Goal: Task Accomplishment & Management: Use online tool/utility

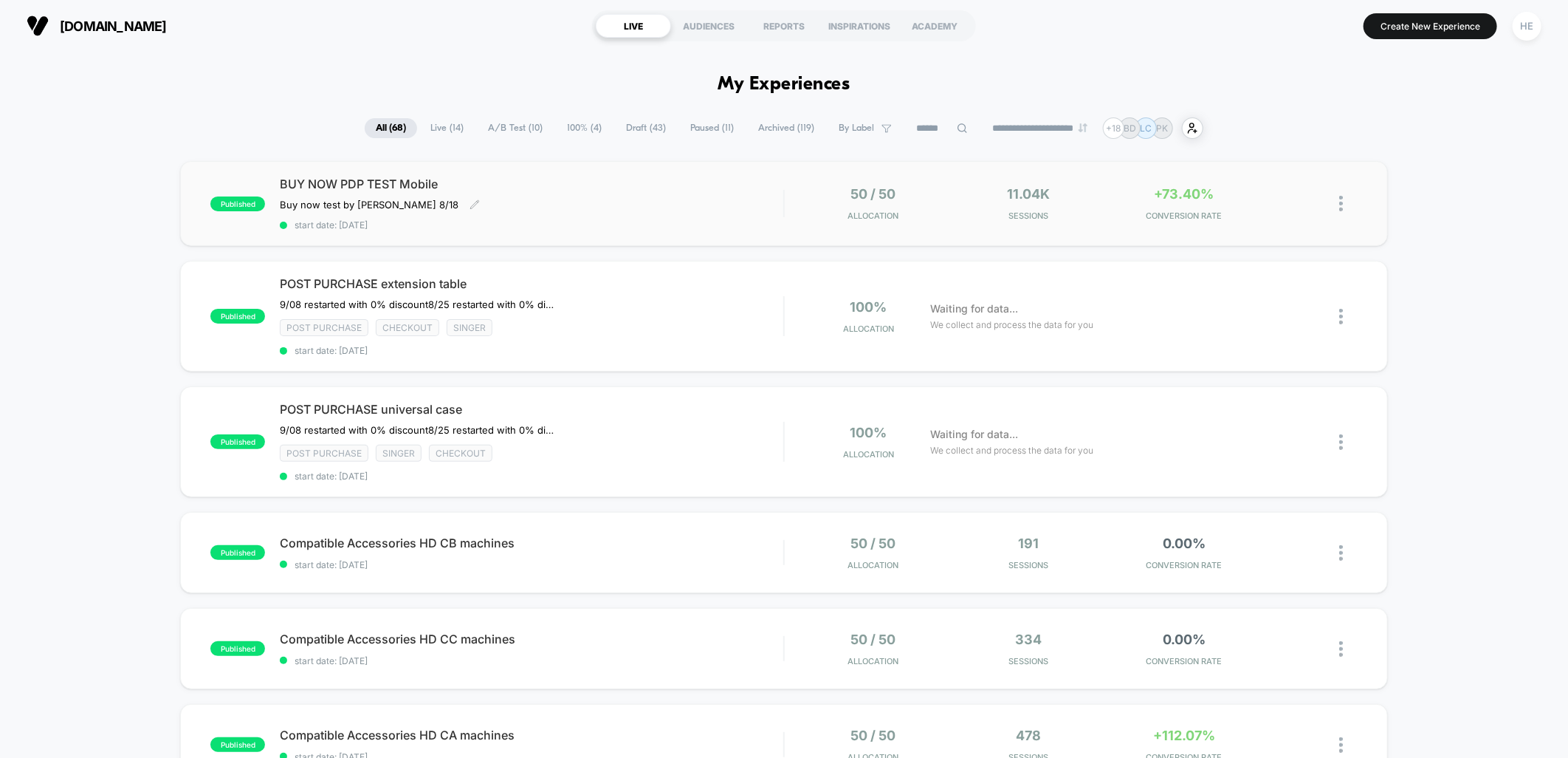
click at [668, 188] on span "BUY NOW PDP TEST Mobile" at bounding box center [532, 183] width 504 height 15
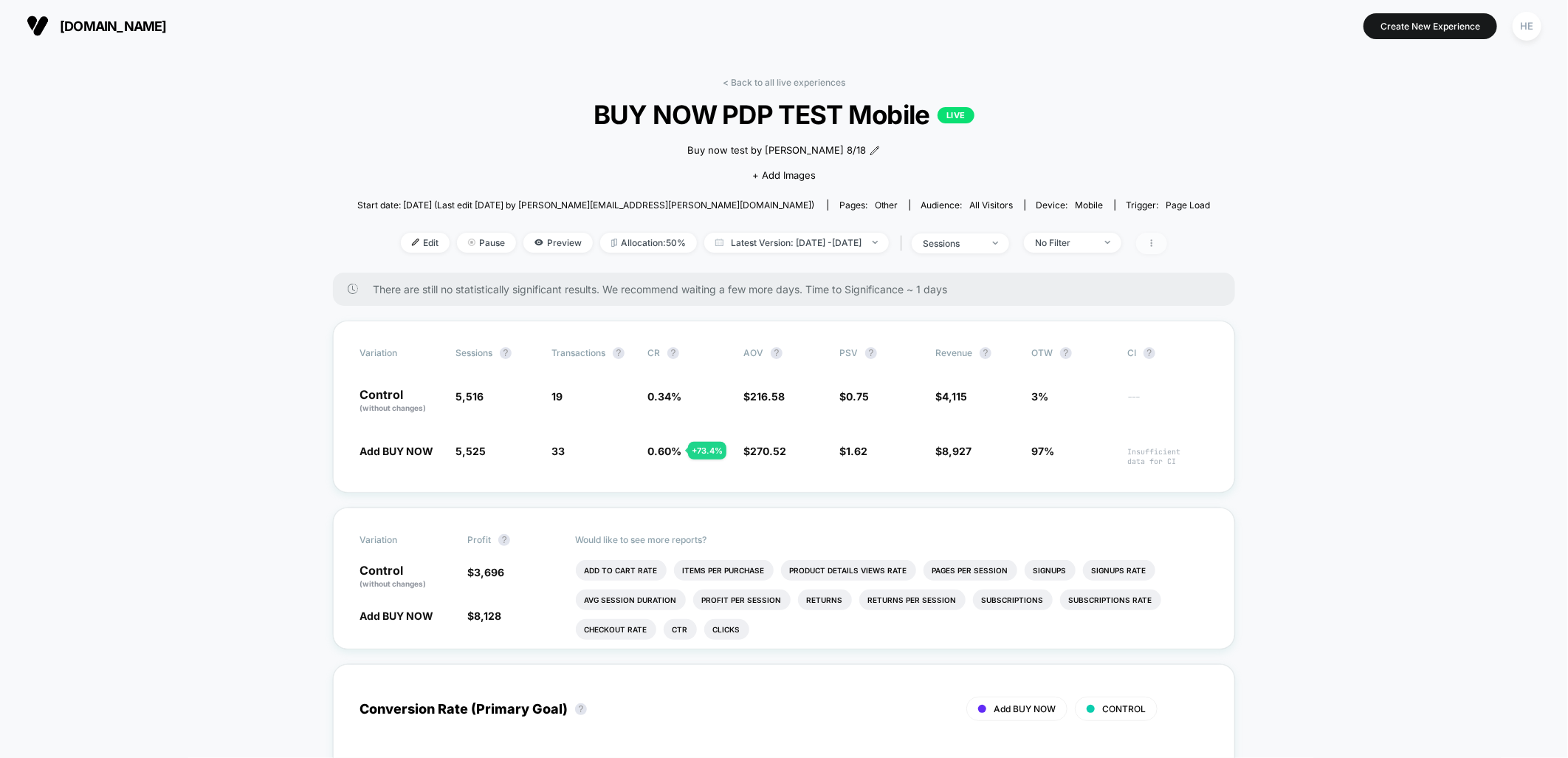
click at [1168, 239] on span at bounding box center [1152, 243] width 31 height 21
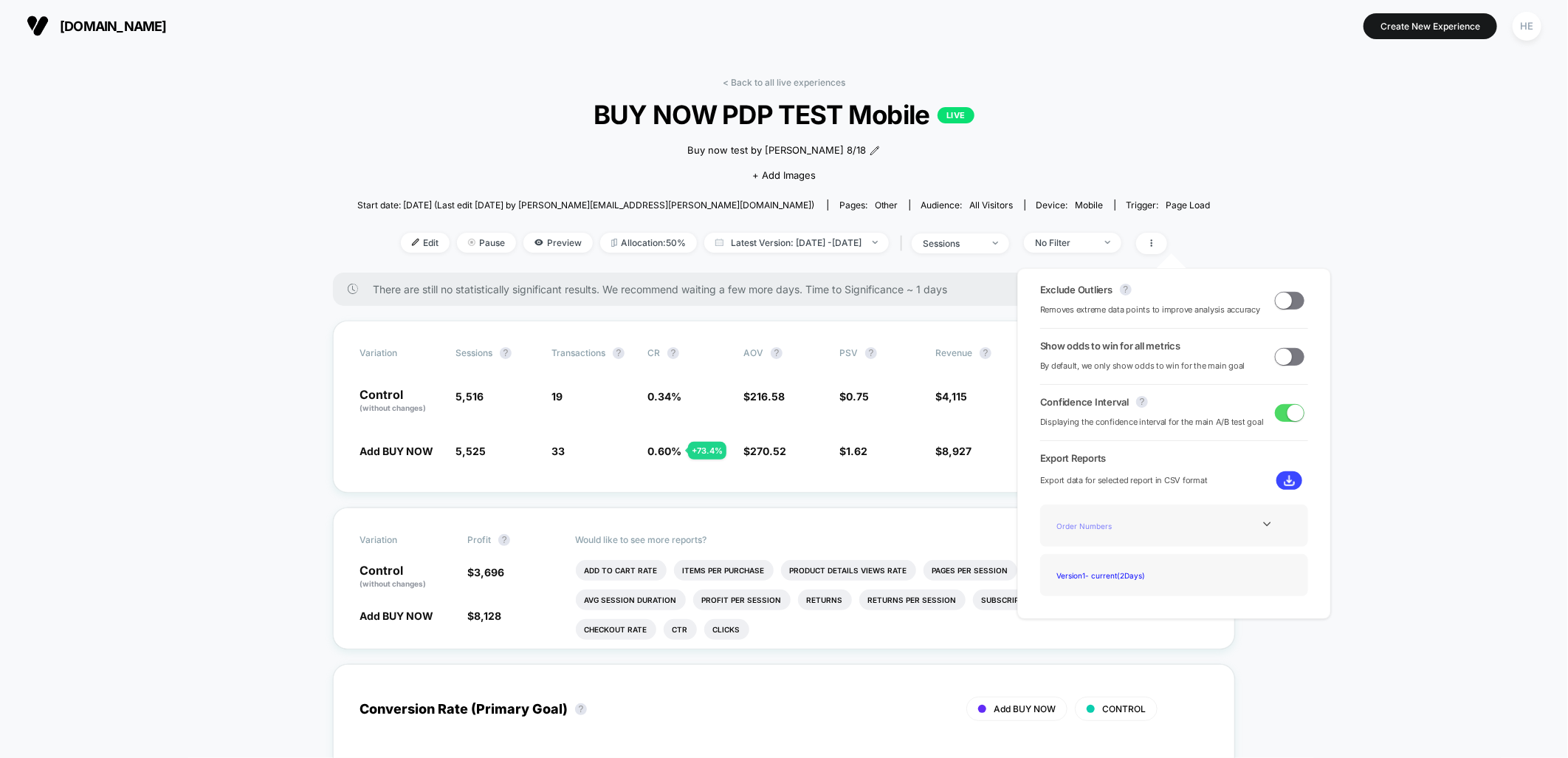
click at [1091, 530] on div "Order Numbers" at bounding box center [1111, 525] width 118 height 20
click at [1262, 519] on icon at bounding box center [1267, 524] width 11 height 11
click at [1263, 522] on icon at bounding box center [1266, 525] width 7 height 5
click at [1263, 522] on icon at bounding box center [1267, 524] width 11 height 11
click at [1272, 526] on div at bounding box center [1268, 524] width 60 height 11
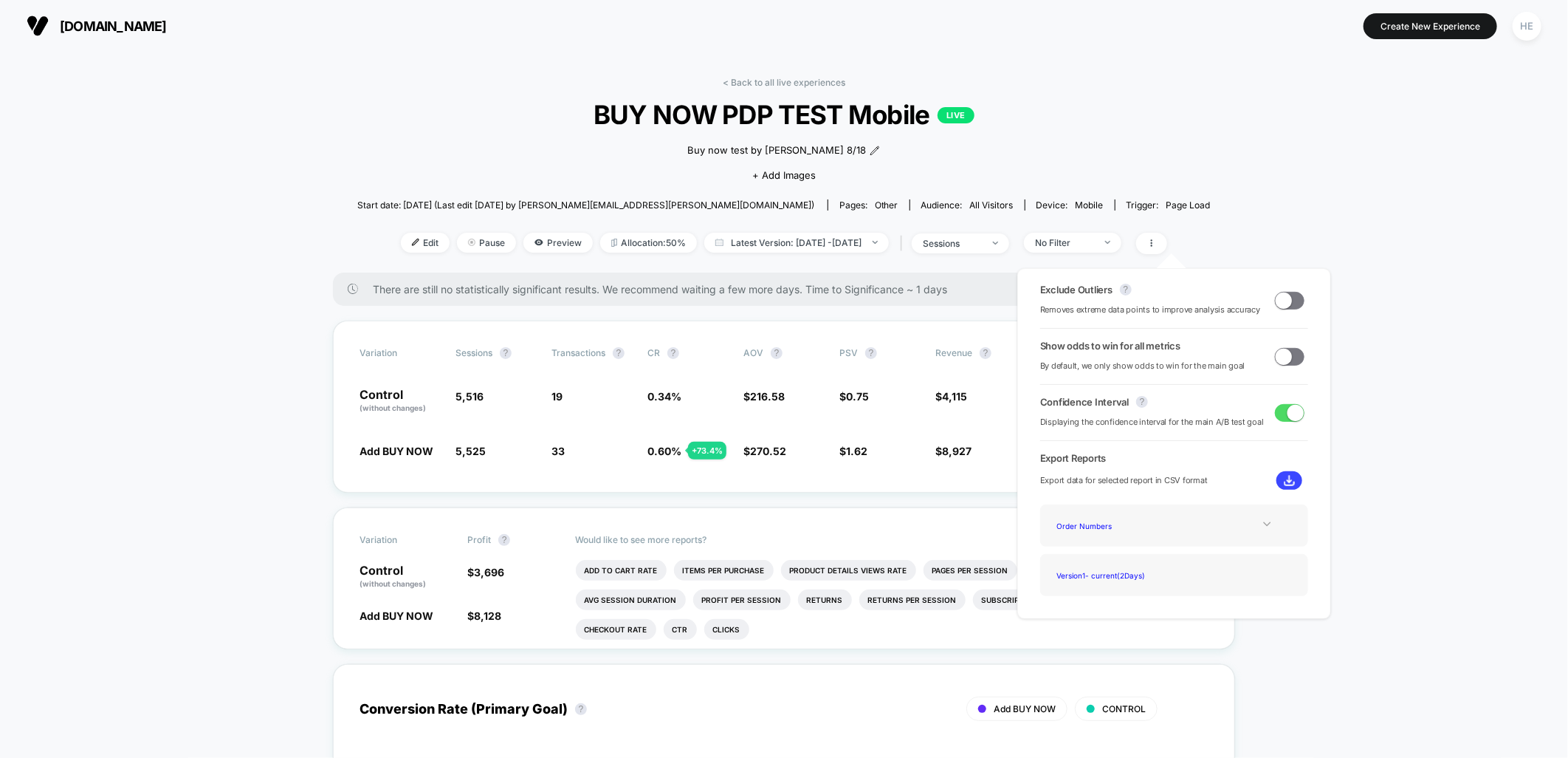
click at [1263, 526] on icon at bounding box center [1266, 525] width 7 height 5
click at [1081, 548] on div "Experience Data" at bounding box center [1111, 545] width 118 height 20
click at [1263, 522] on icon at bounding box center [1267, 524] width 11 height 11
click at [1102, 526] on div "Order Numbers" at bounding box center [1111, 525] width 118 height 20
click at [1261, 530] on div "Order Numbers" at bounding box center [1174, 525] width 246 height 20
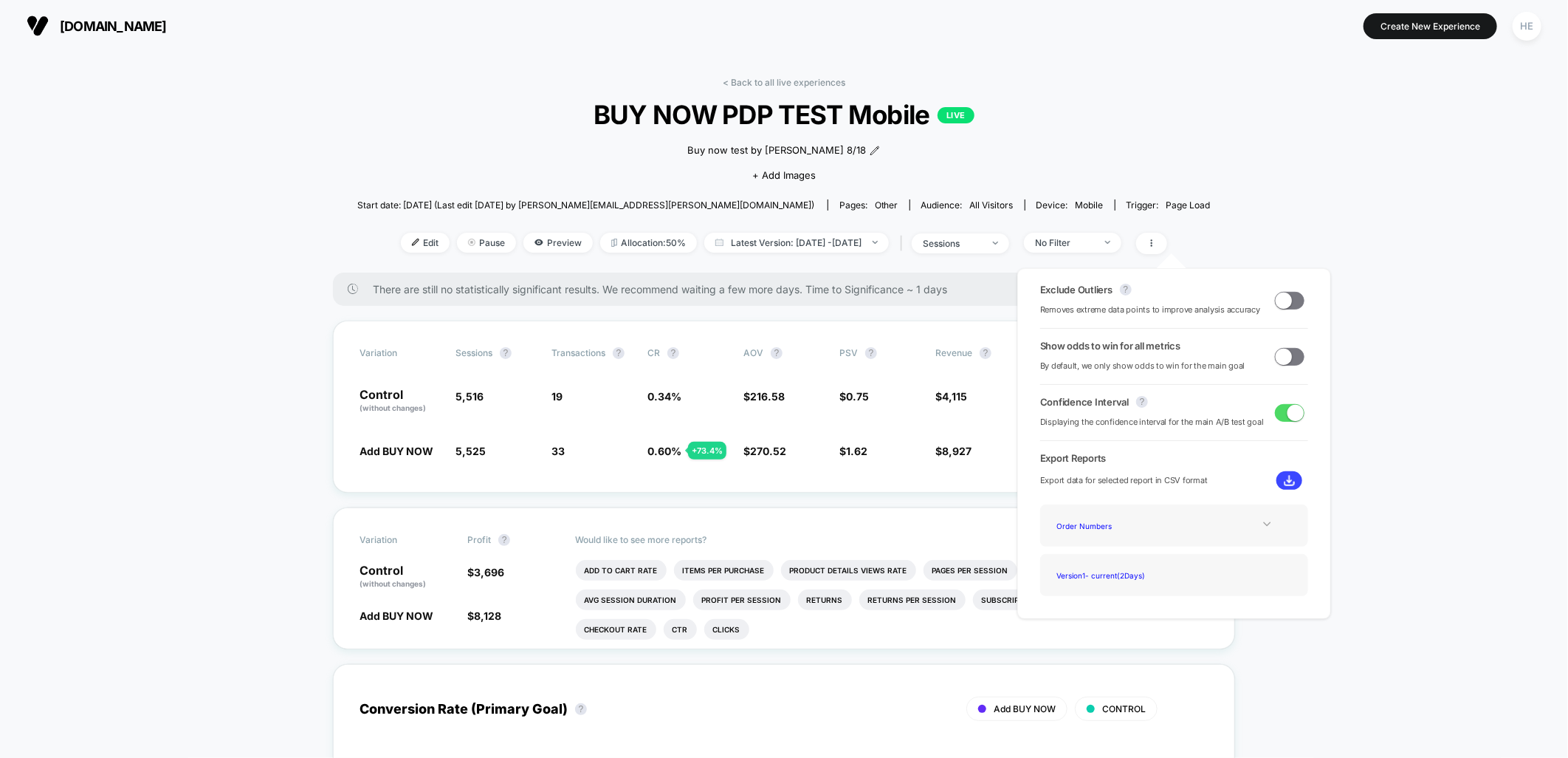
click at [1262, 526] on icon at bounding box center [1267, 524] width 11 height 11
click at [1284, 481] on img at bounding box center [1290, 481] width 11 height 11
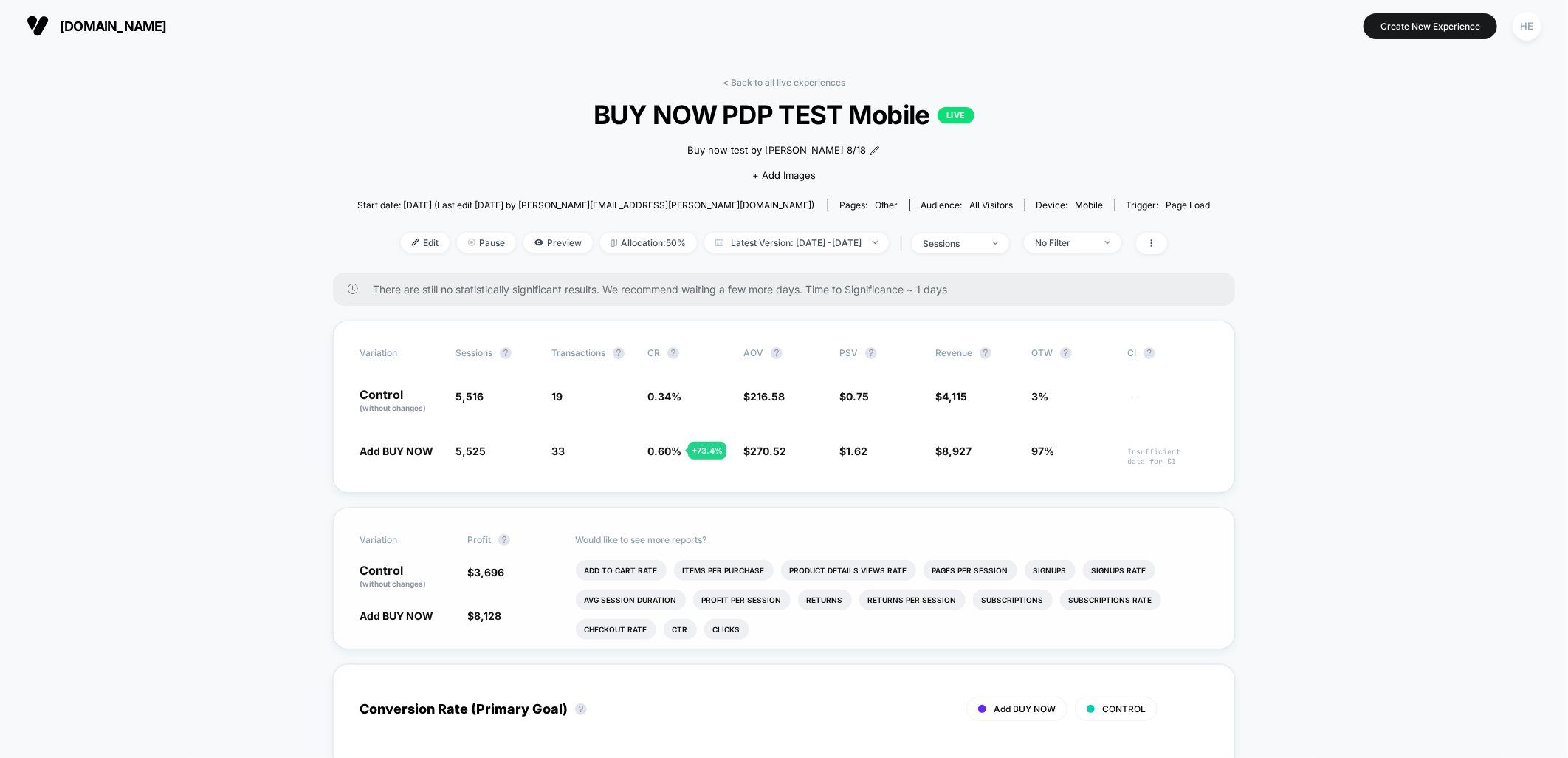
drag, startPoint x: 1455, startPoint y: 610, endPoint x: 1186, endPoint y: 556, distance: 274.4
click at [739, 87] on div "< Back to all live experiences BUY NOW PDP TEST Mobile LIVE Buy now test by Gra…" at bounding box center [784, 175] width 854 height 196
click at [739, 82] on link "< Back to all live experiences" at bounding box center [784, 82] width 122 height 11
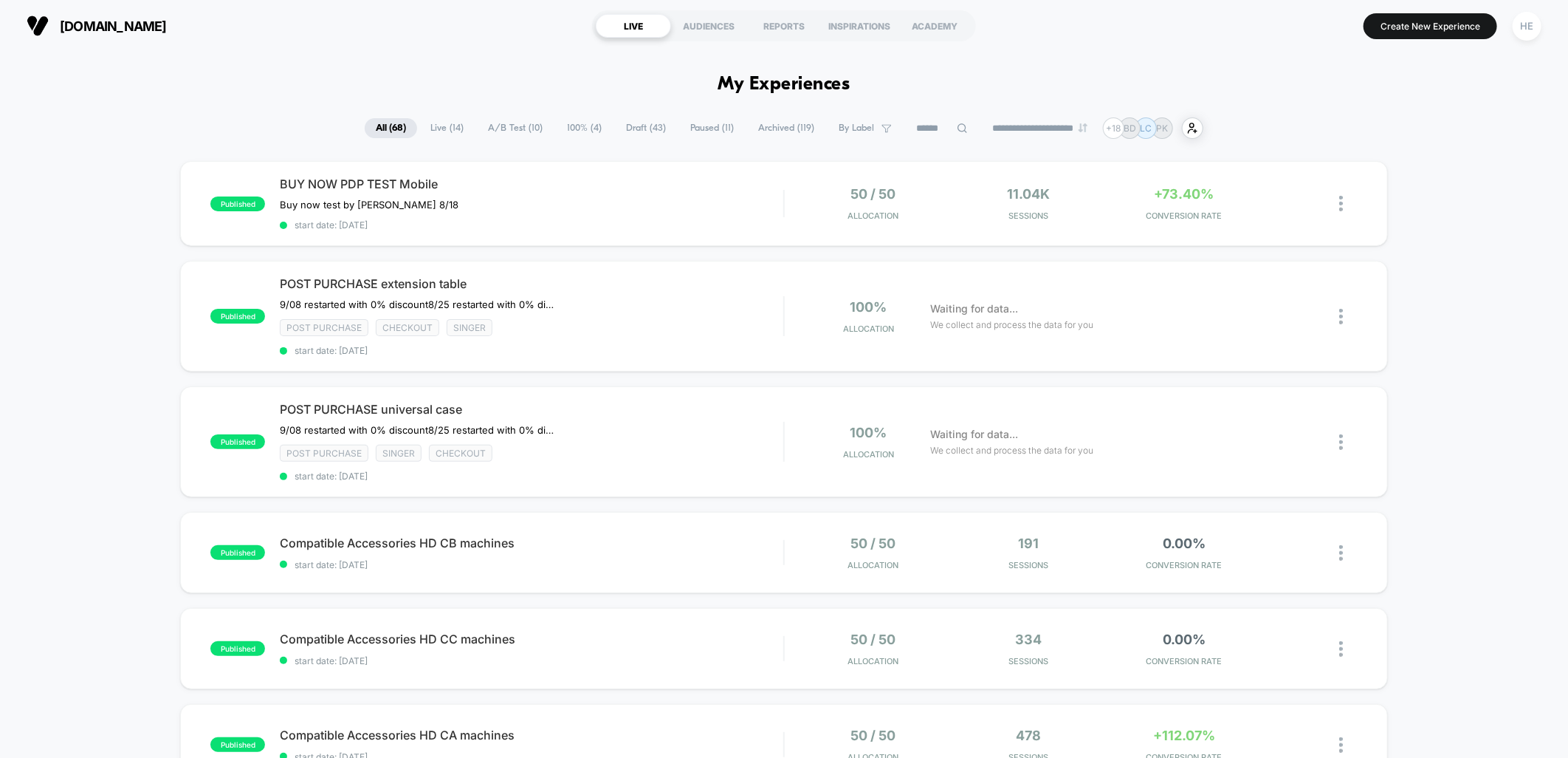
scroll to position [492, 0]
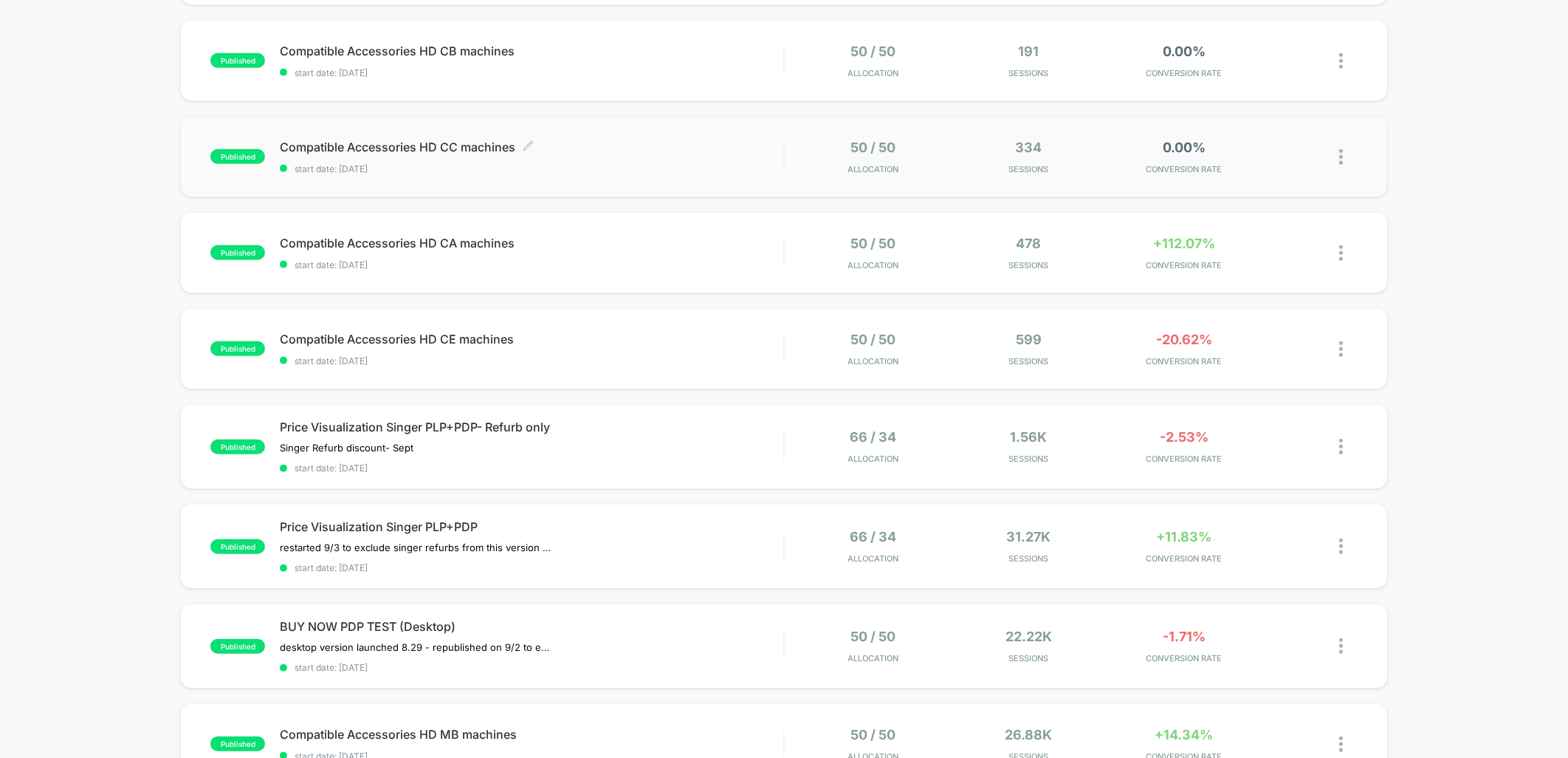
click at [698, 164] on span "start date: 2025-09-08" at bounding box center [532, 169] width 504 height 11
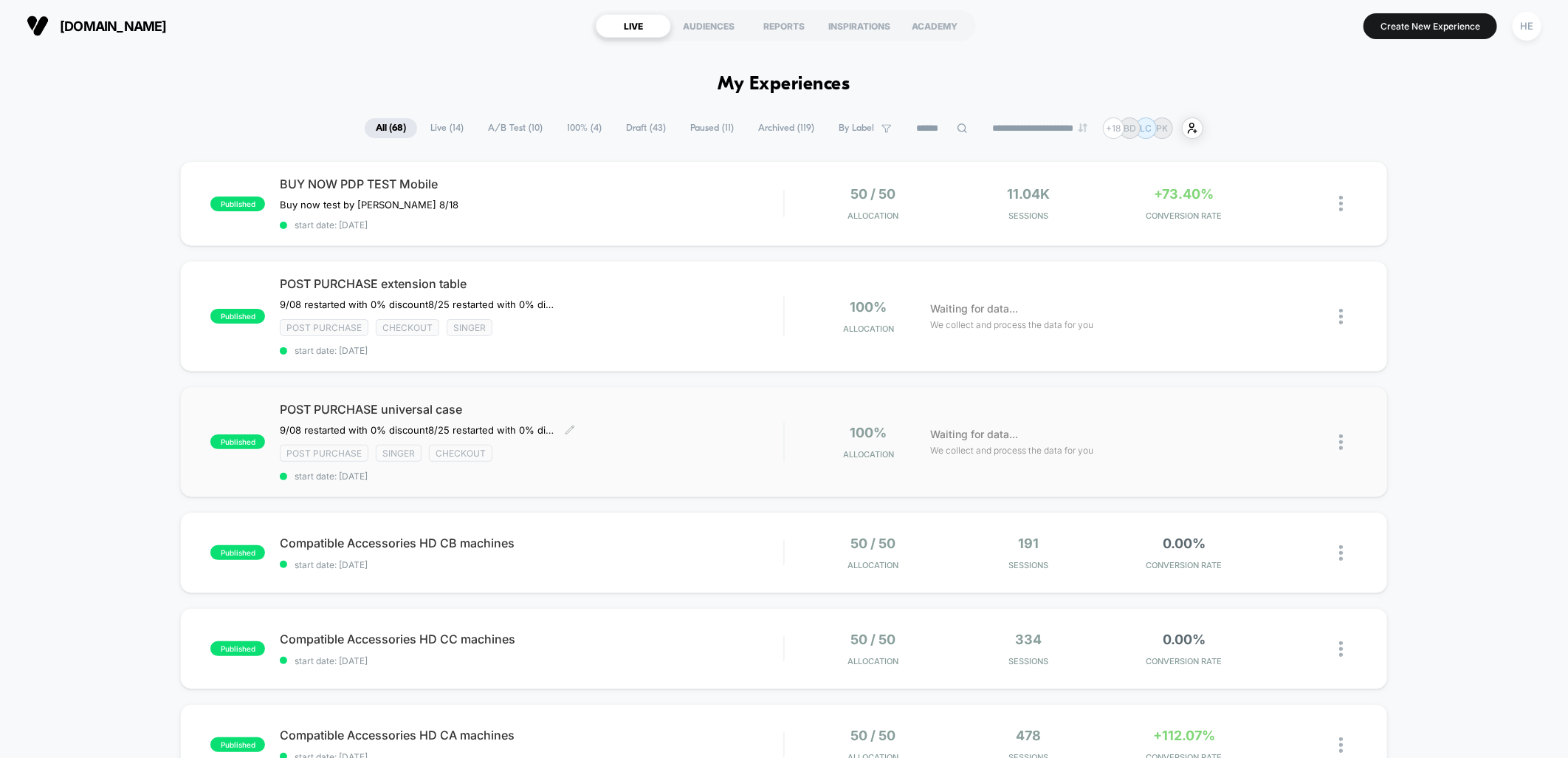
scroll to position [328, 0]
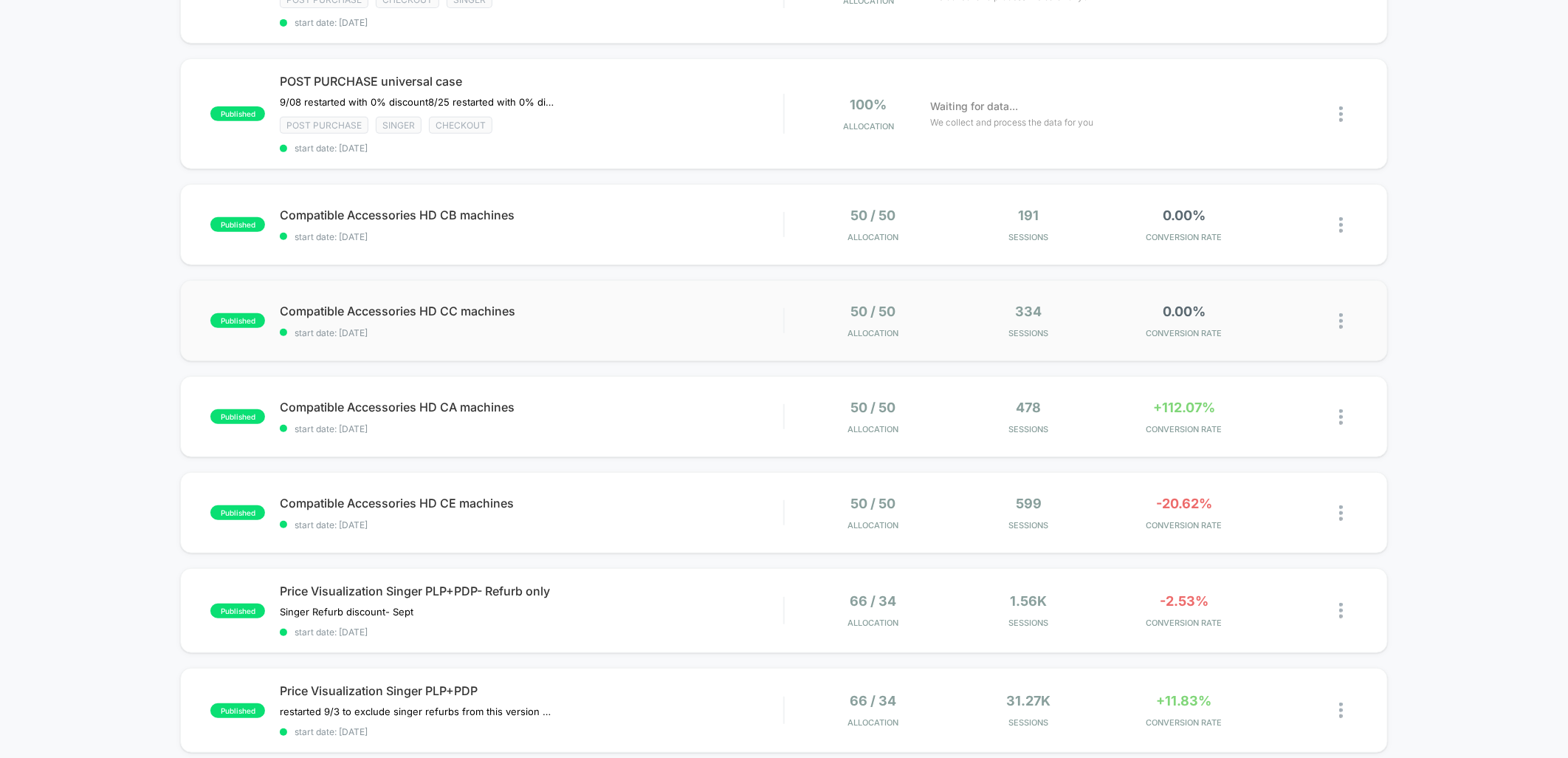
click at [685, 298] on div "published Compatible Accessories HD CC machines start date: 2025-09-08 50 / 50 …" at bounding box center [784, 320] width 1207 height 81
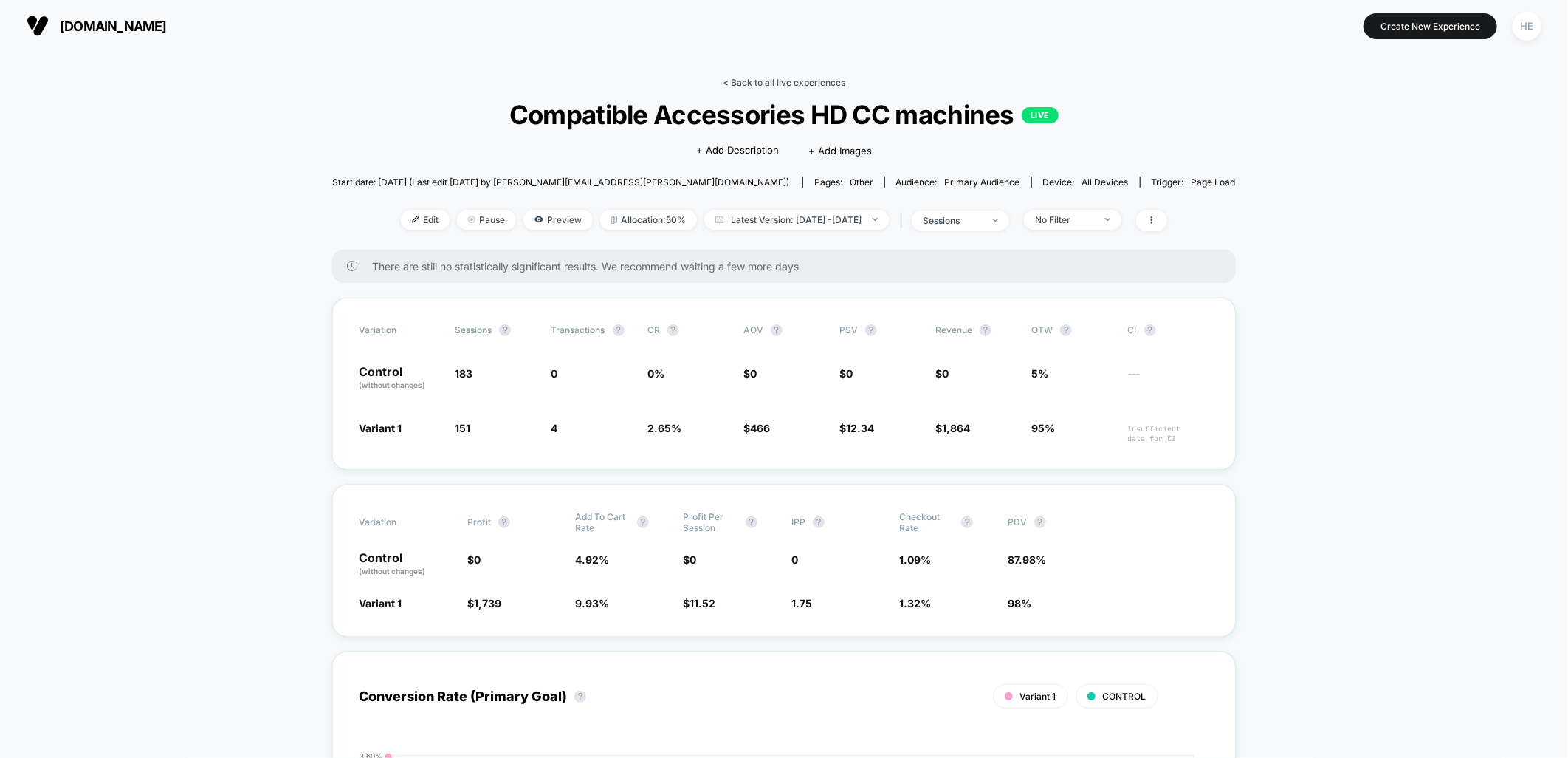
click at [784, 84] on link "< Back to all live experiences" at bounding box center [784, 82] width 122 height 11
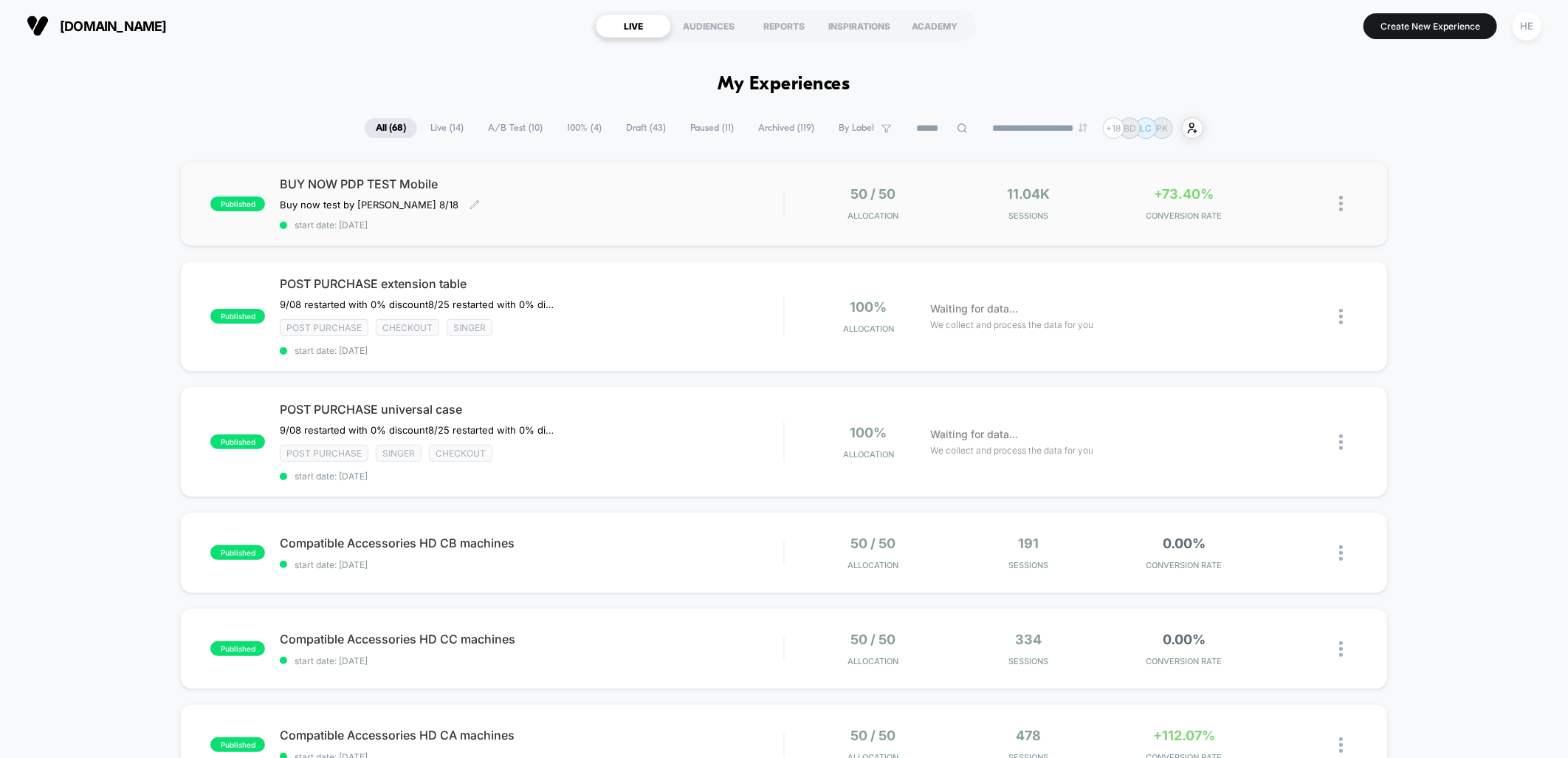
click at [626, 212] on div "BUY NOW PDP TEST Mobile Buy now test by Grant 8/18 Click to edit experience det…" at bounding box center [532, 203] width 504 height 54
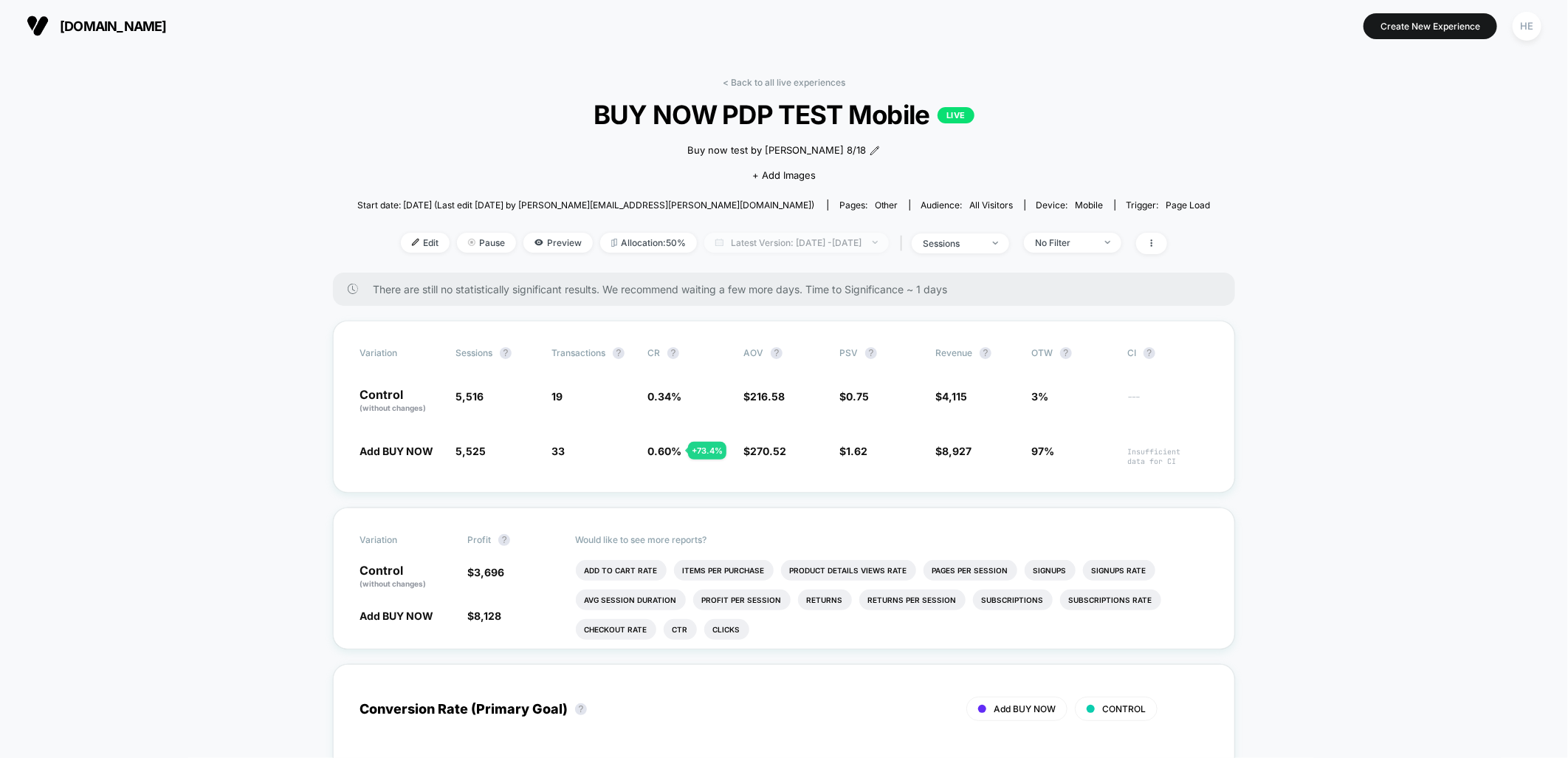
click at [889, 247] on span "Latest Version: Sep 8, 2025 - Sep 9, 2025" at bounding box center [797, 242] width 185 height 20
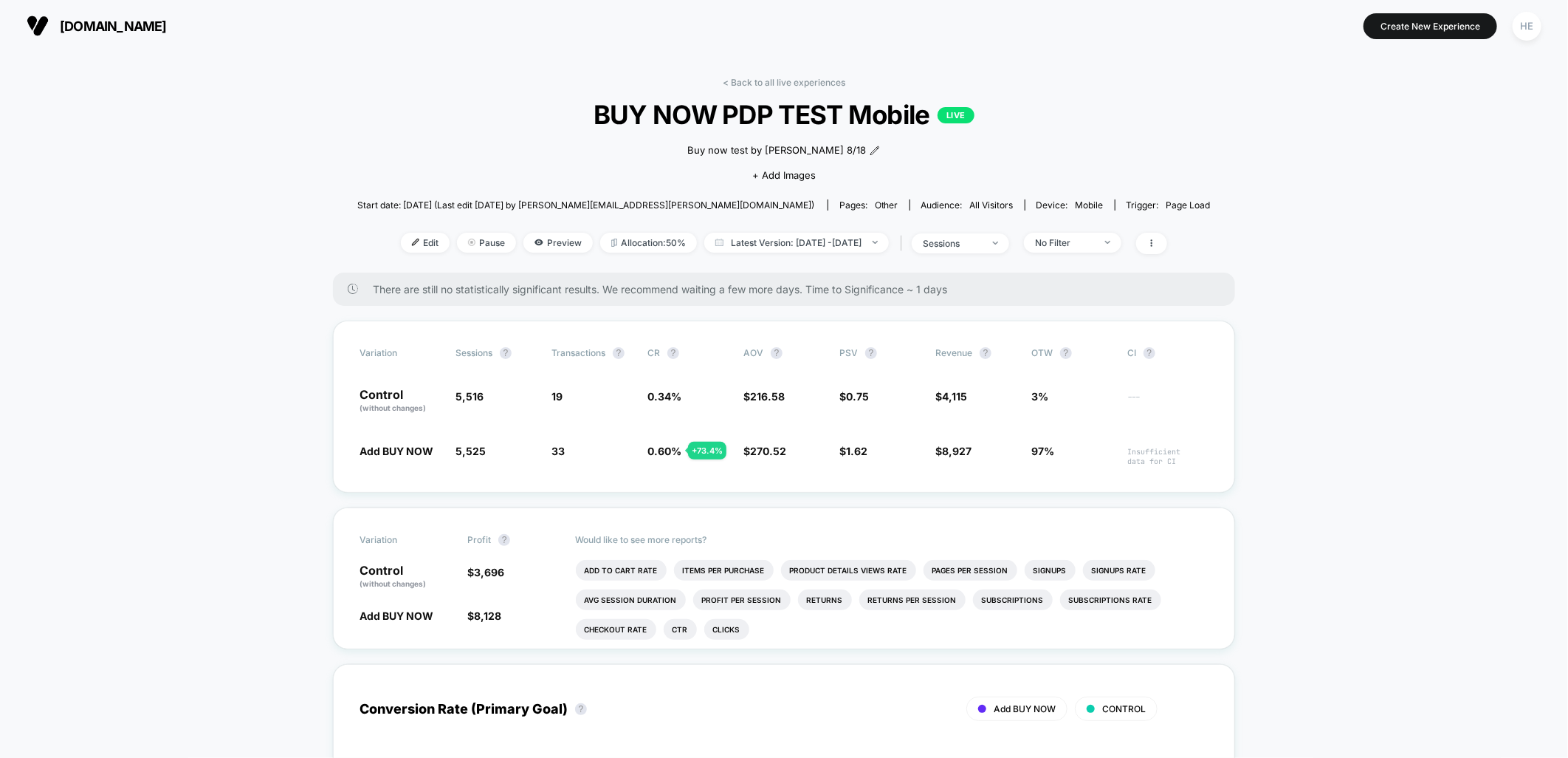
click at [799, 92] on div "< Back to all live experiences BUY NOW PDP TEST Mobile LIVE Buy now test by Gra…" at bounding box center [784, 175] width 854 height 196
click at [791, 85] on link "< Back to all live experiences" at bounding box center [784, 82] width 122 height 11
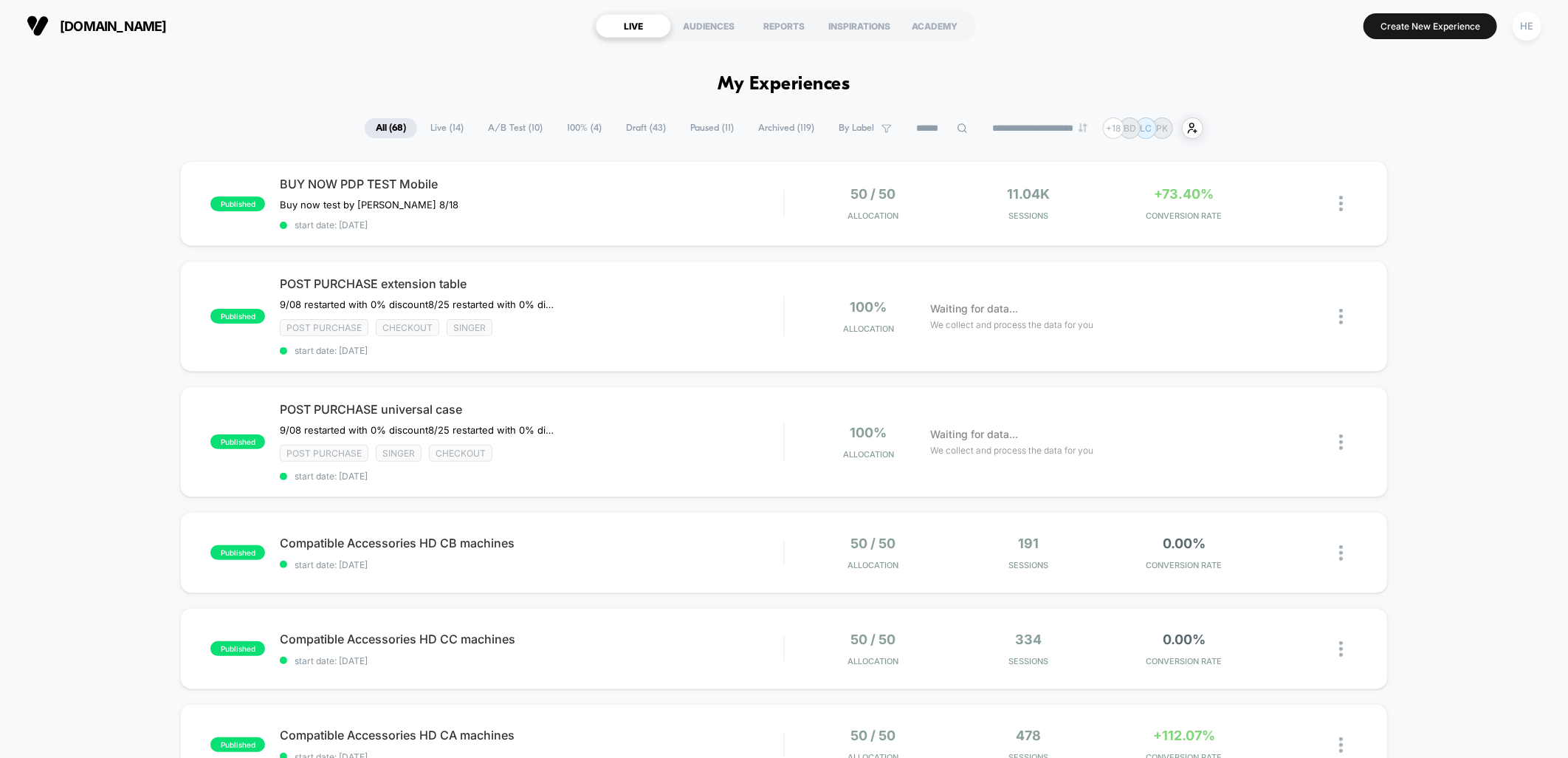
click at [449, 124] on span "Live ( 14 )" at bounding box center [447, 128] width 55 height 20
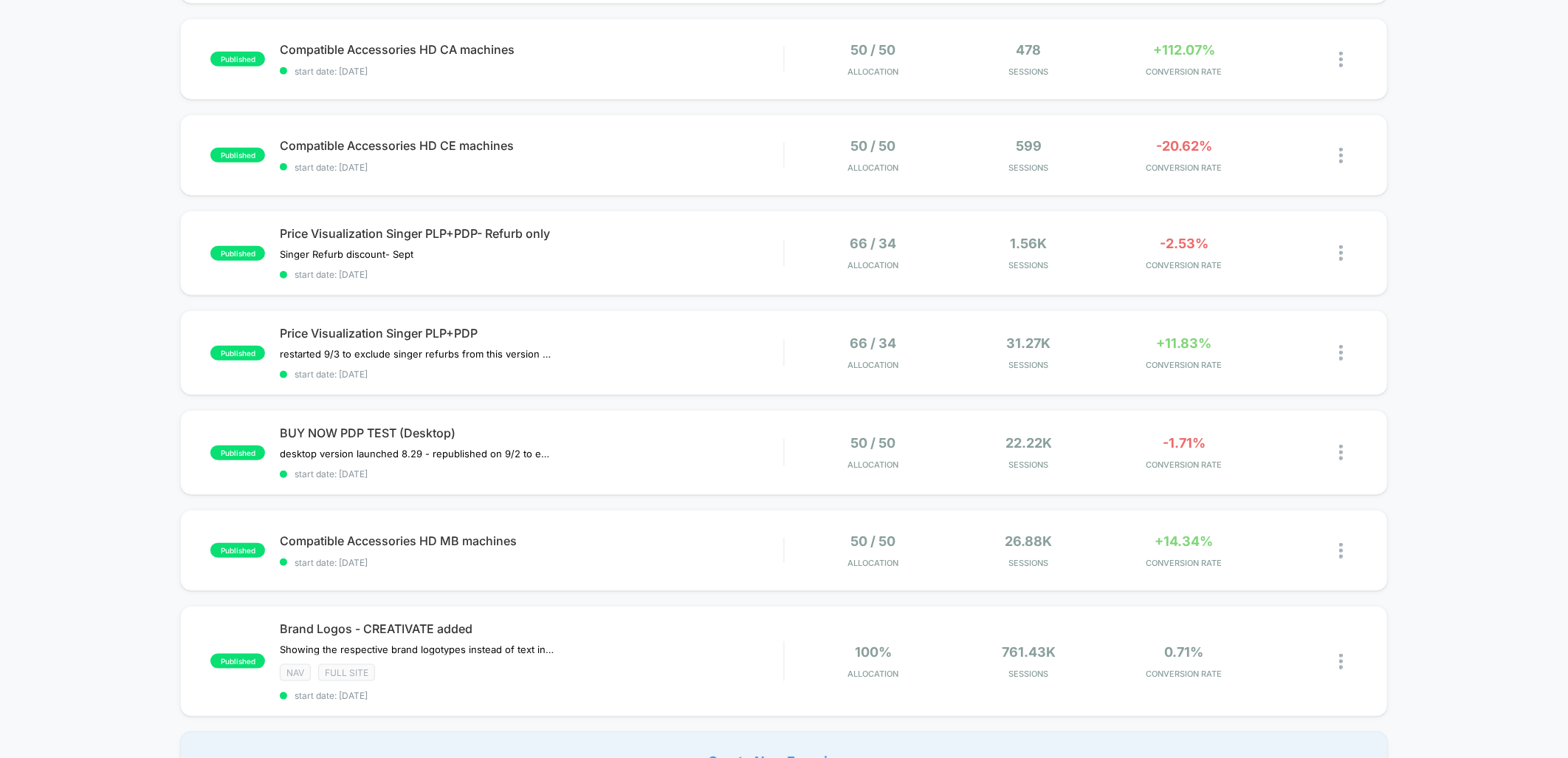
scroll to position [903, 0]
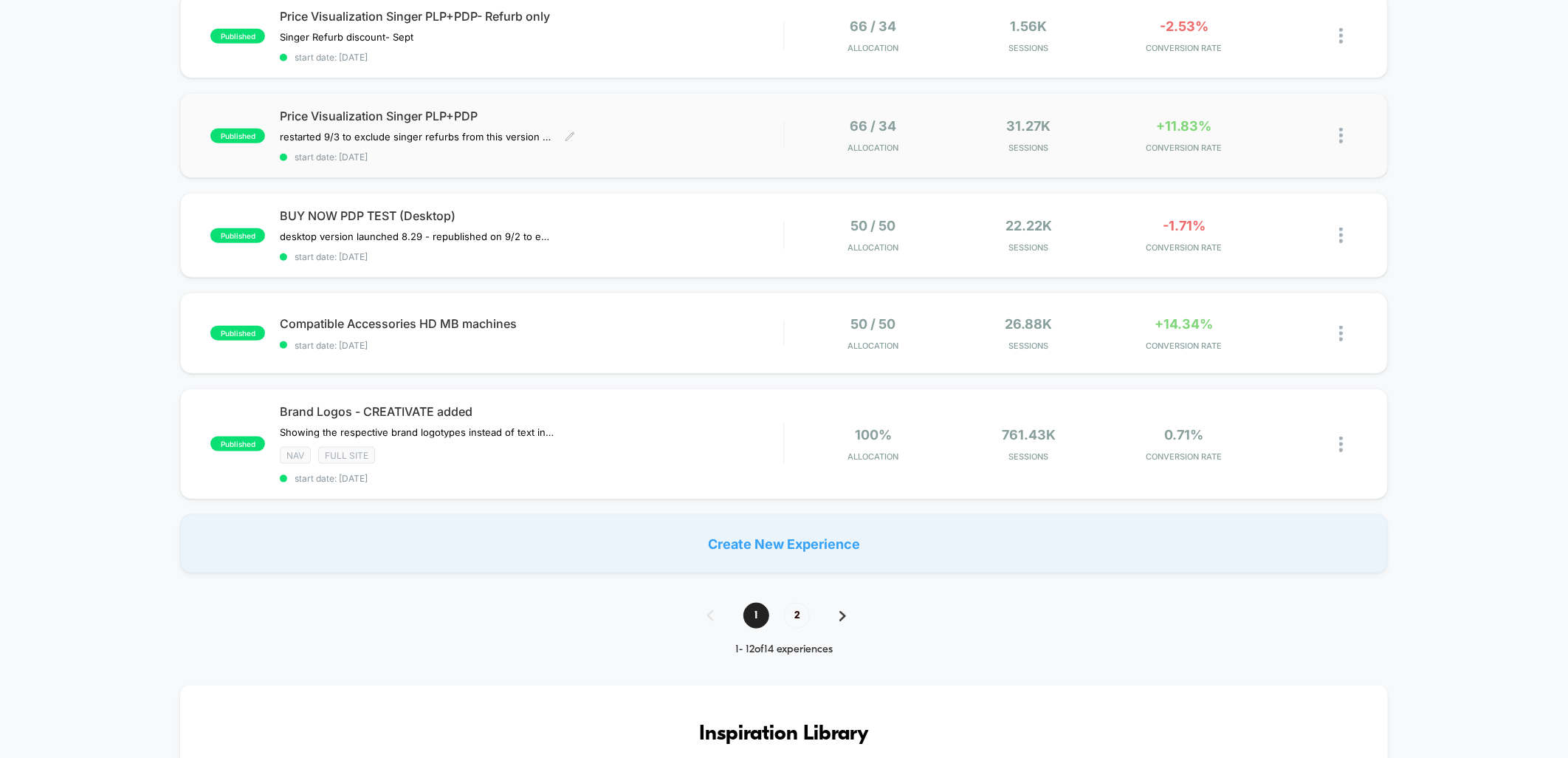
click at [682, 116] on span "Price Visualization Singer PLP+PDP" at bounding box center [532, 115] width 504 height 15
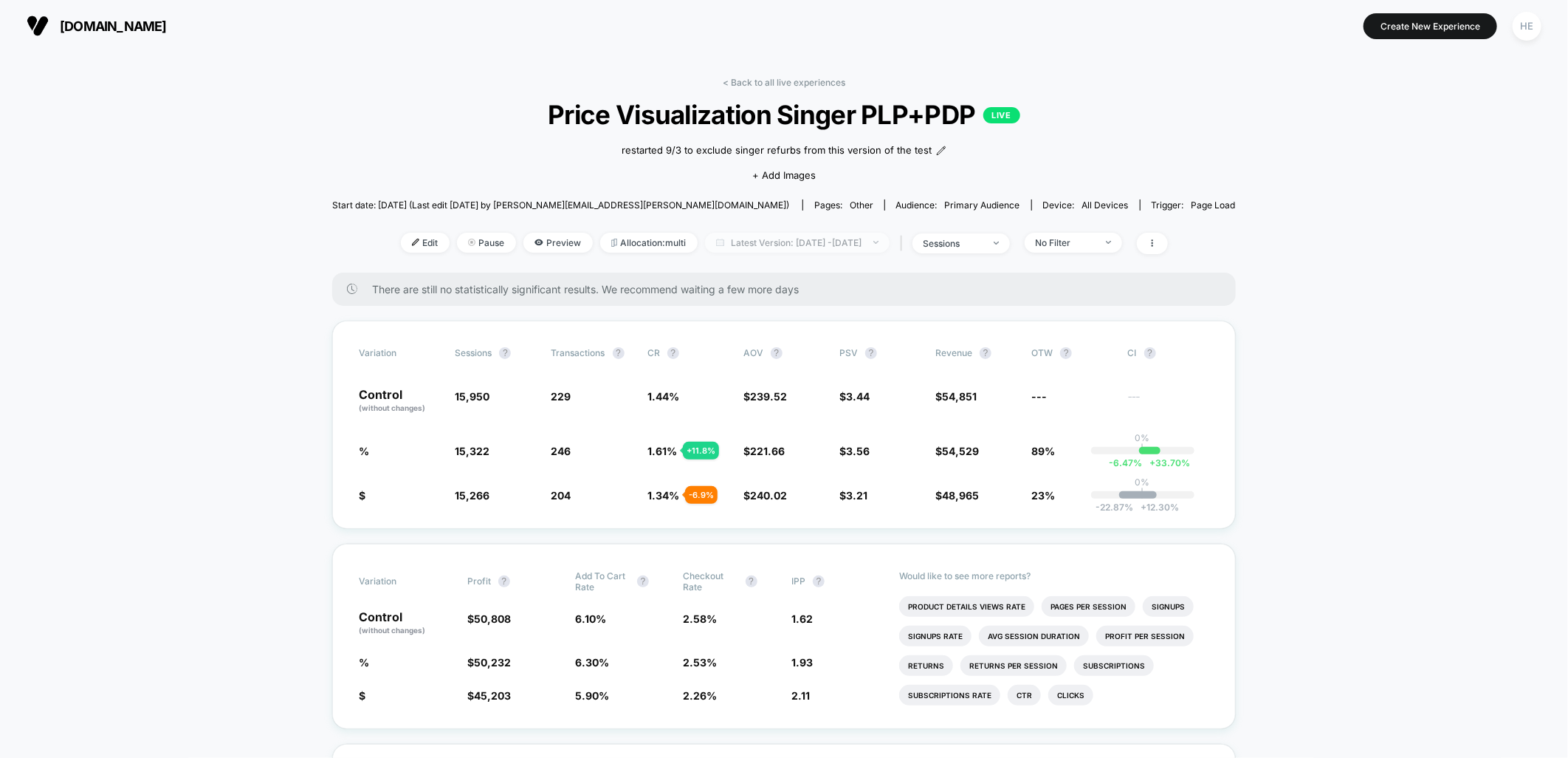
drag, startPoint x: 715, startPoint y: 234, endPoint x: 750, endPoint y: 244, distance: 36.4
click at [716, 233] on span "Latest Version: Sep 3, 2025 - Sep 9, 2025" at bounding box center [798, 242] width 185 height 20
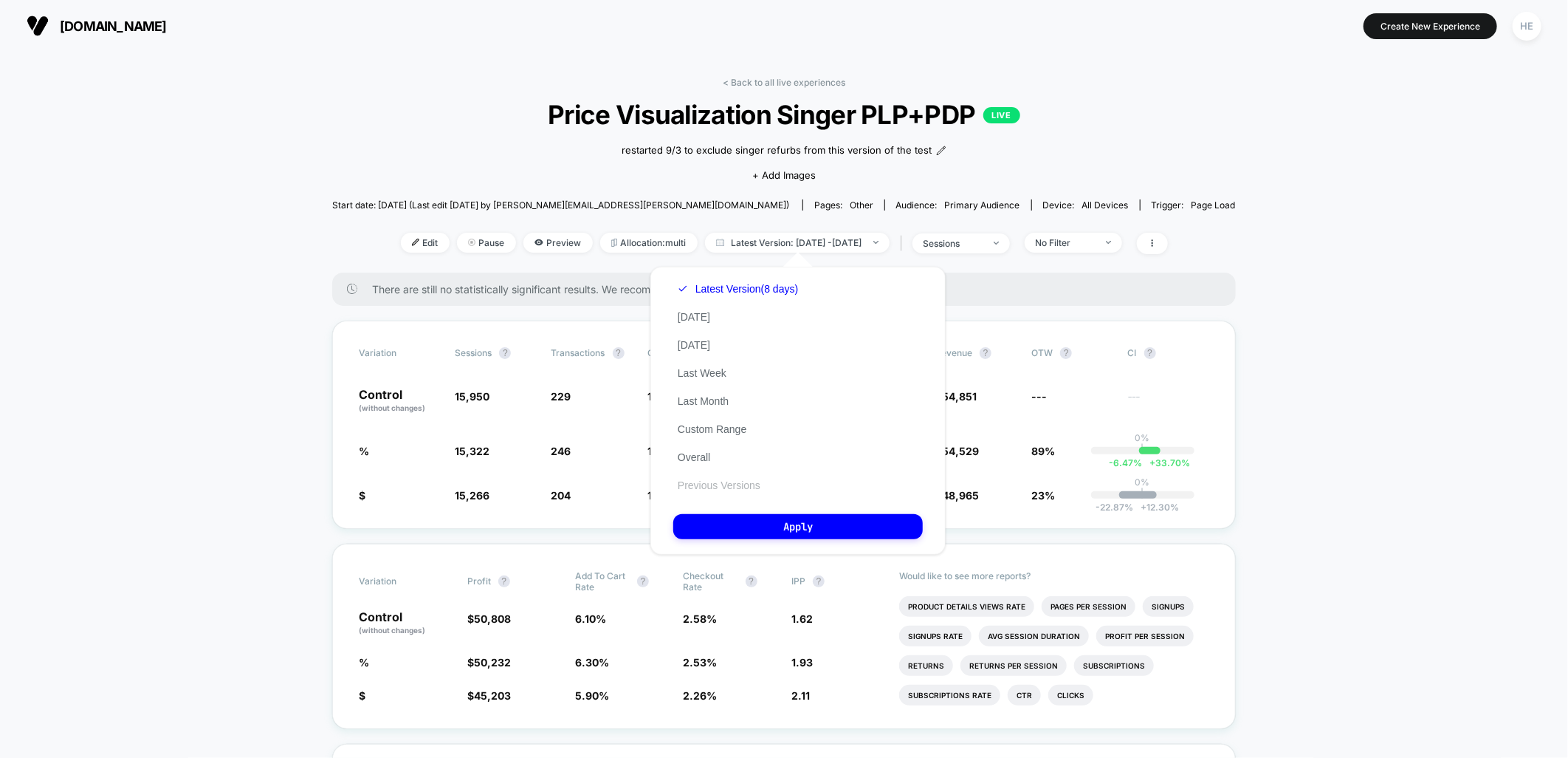
click at [705, 485] on button "Previous Versions" at bounding box center [719, 485] width 92 height 13
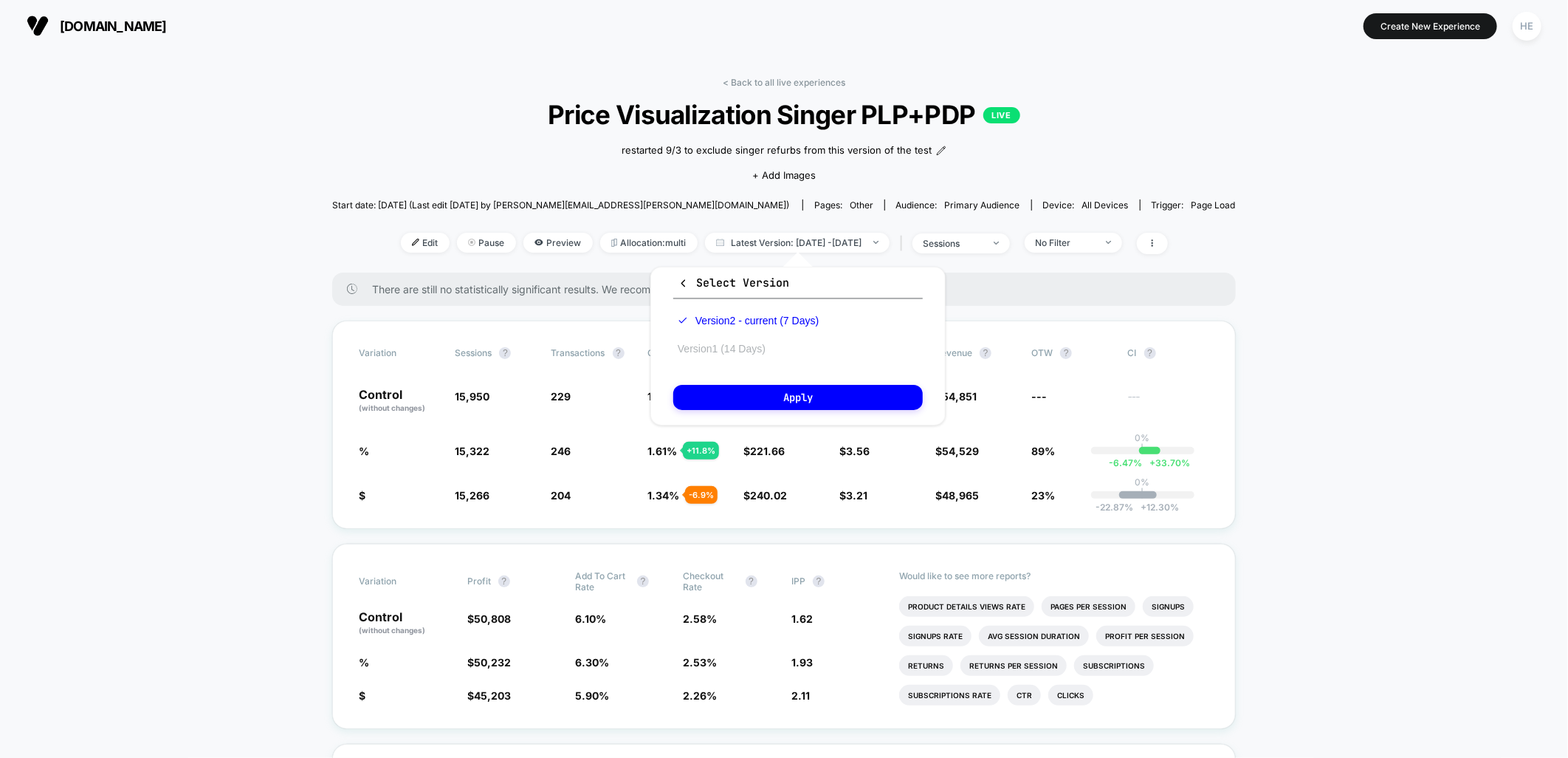
click at [701, 347] on button "Version 1 (14 Days)" at bounding box center [721, 349] width 96 height 13
click at [798, 400] on button "Apply" at bounding box center [798, 398] width 250 height 25
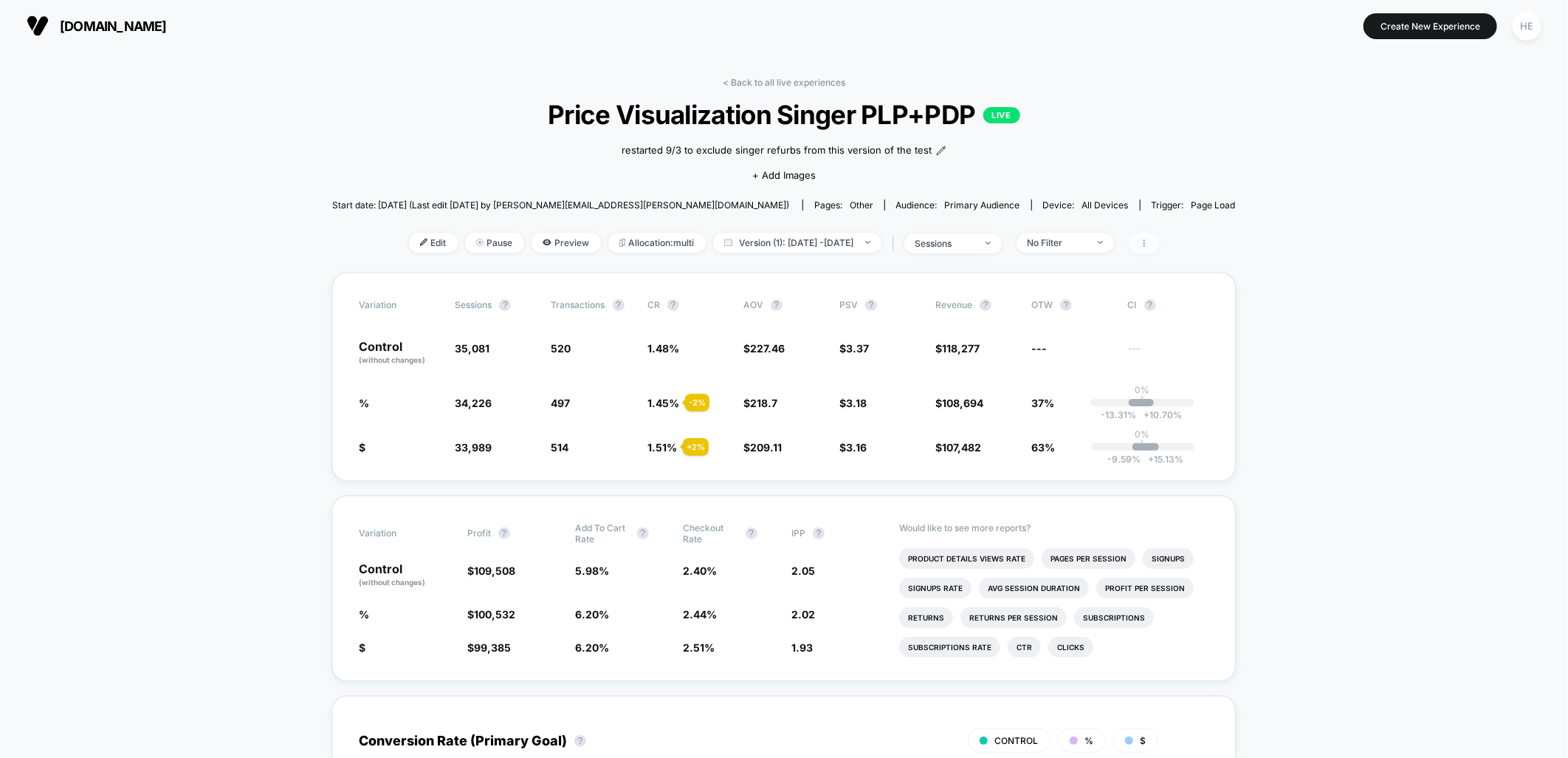
click at [1160, 241] on div at bounding box center [1141, 243] width 39 height 21
click at [1160, 241] on span at bounding box center [1144, 243] width 31 height 21
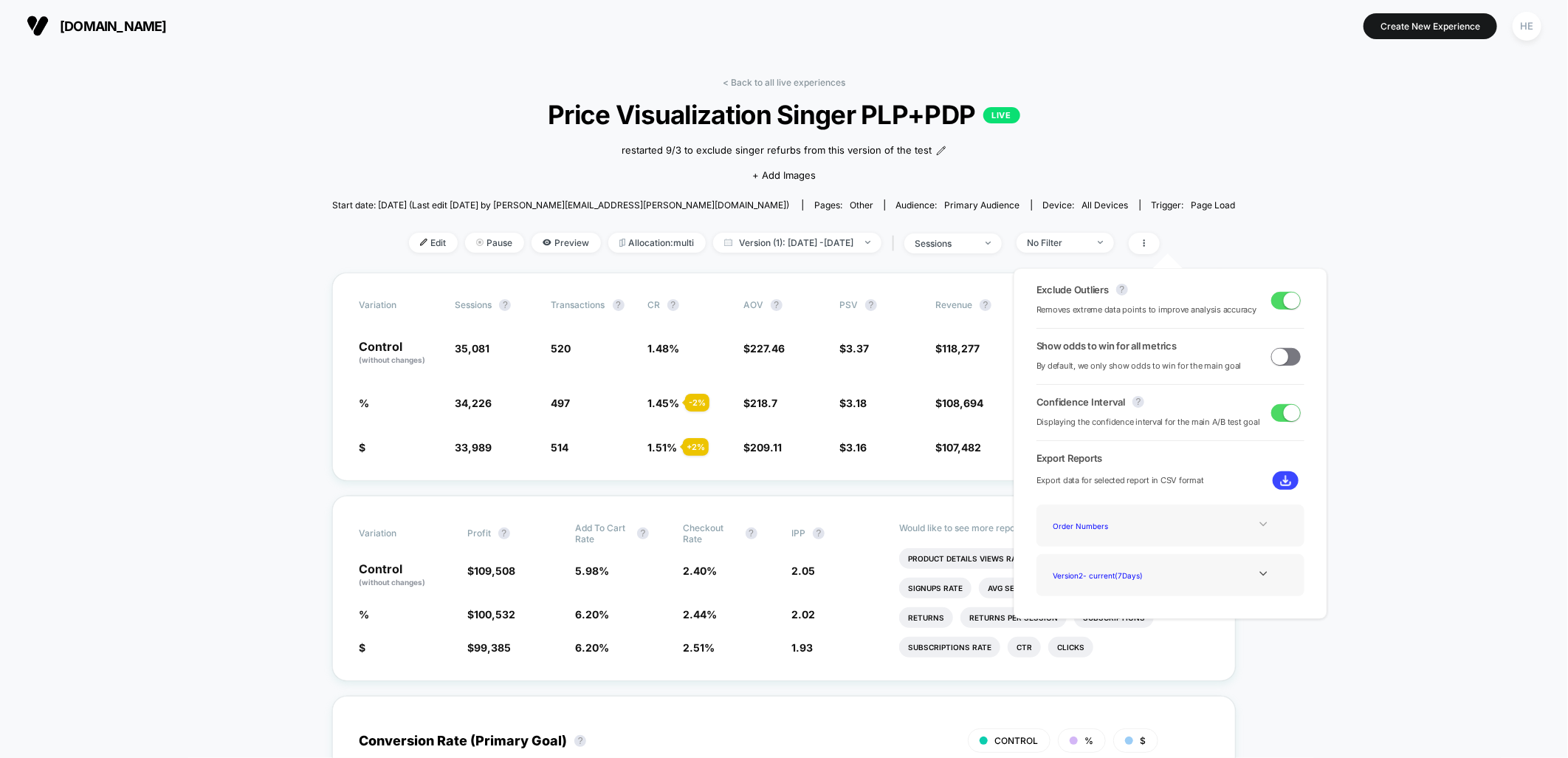
click at [1245, 526] on div at bounding box center [1264, 524] width 60 height 11
click at [1076, 526] on div "Order Numbers" at bounding box center [1107, 525] width 118 height 20
click at [1273, 481] on button at bounding box center [1286, 480] width 26 height 18
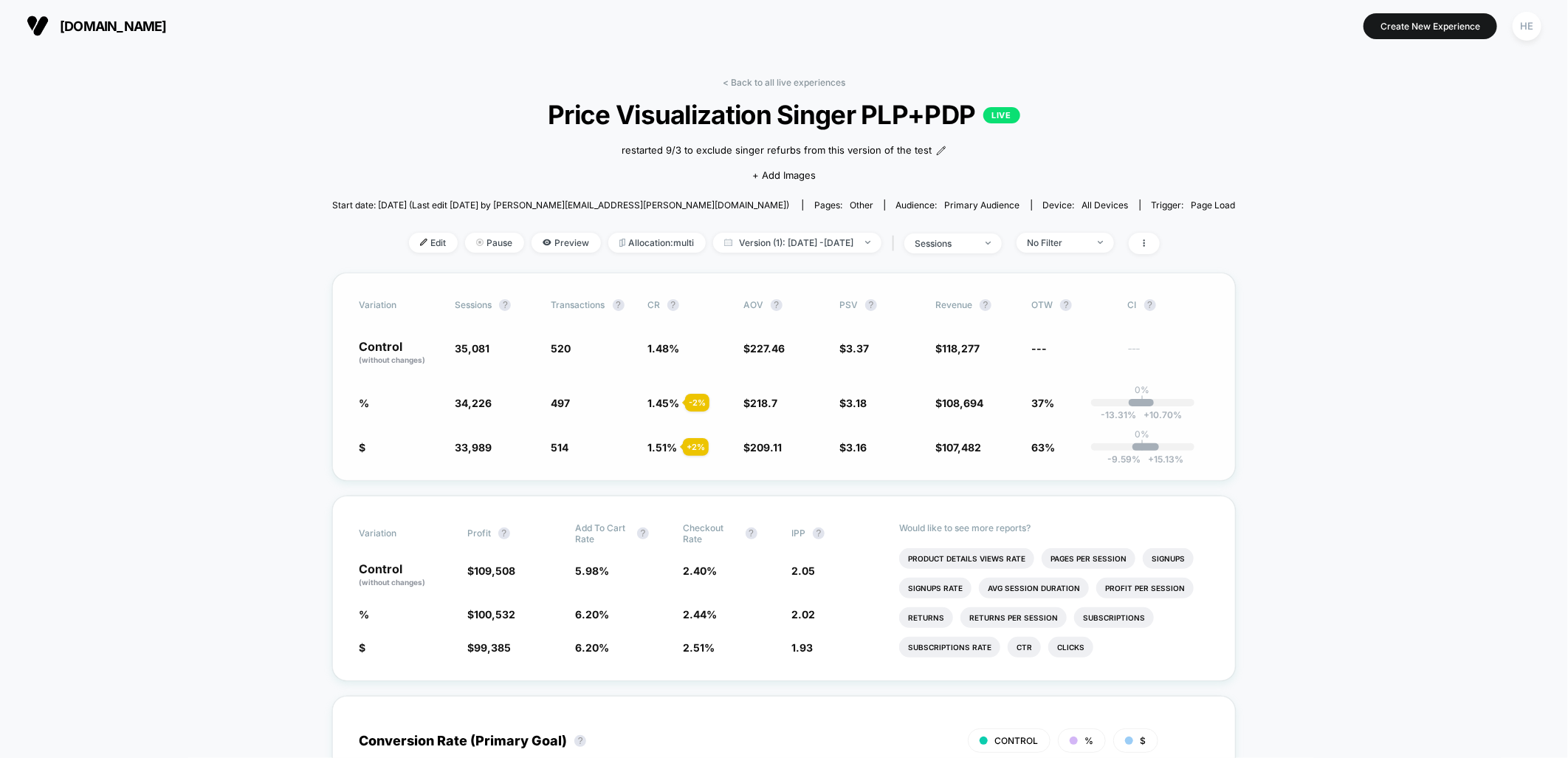
drag, startPoint x: 1270, startPoint y: 560, endPoint x: 857, endPoint y: 300, distance: 488.0
click at [791, 239] on span "Version (1): Aug 22, 2025 - Sep 4, 2025" at bounding box center [797, 242] width 168 height 20
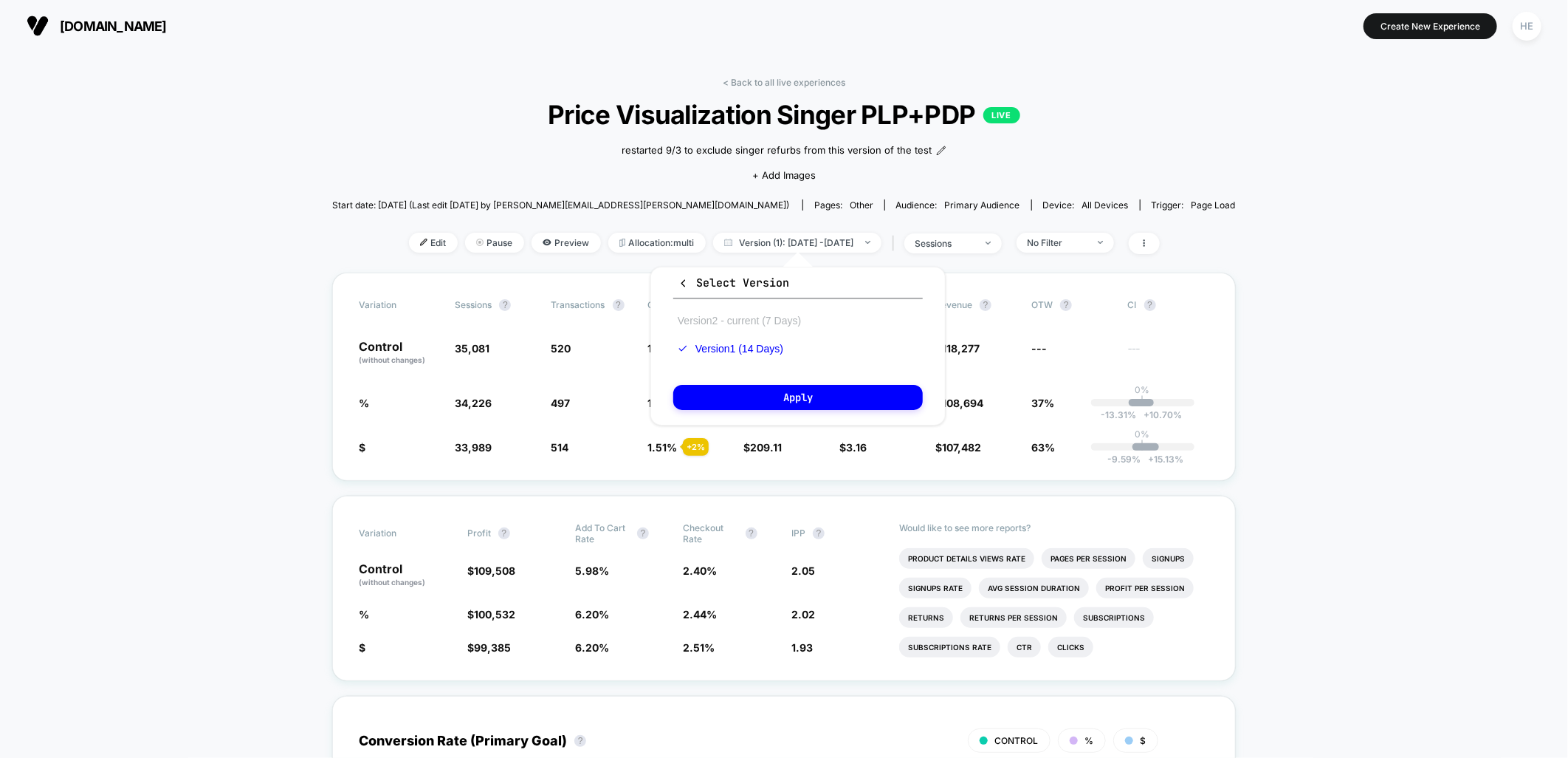
click at [733, 319] on button "Version 2 - current (7 Days)" at bounding box center [739, 320] width 132 height 13
click at [752, 385] on button "Apply" at bounding box center [798, 398] width 250 height 25
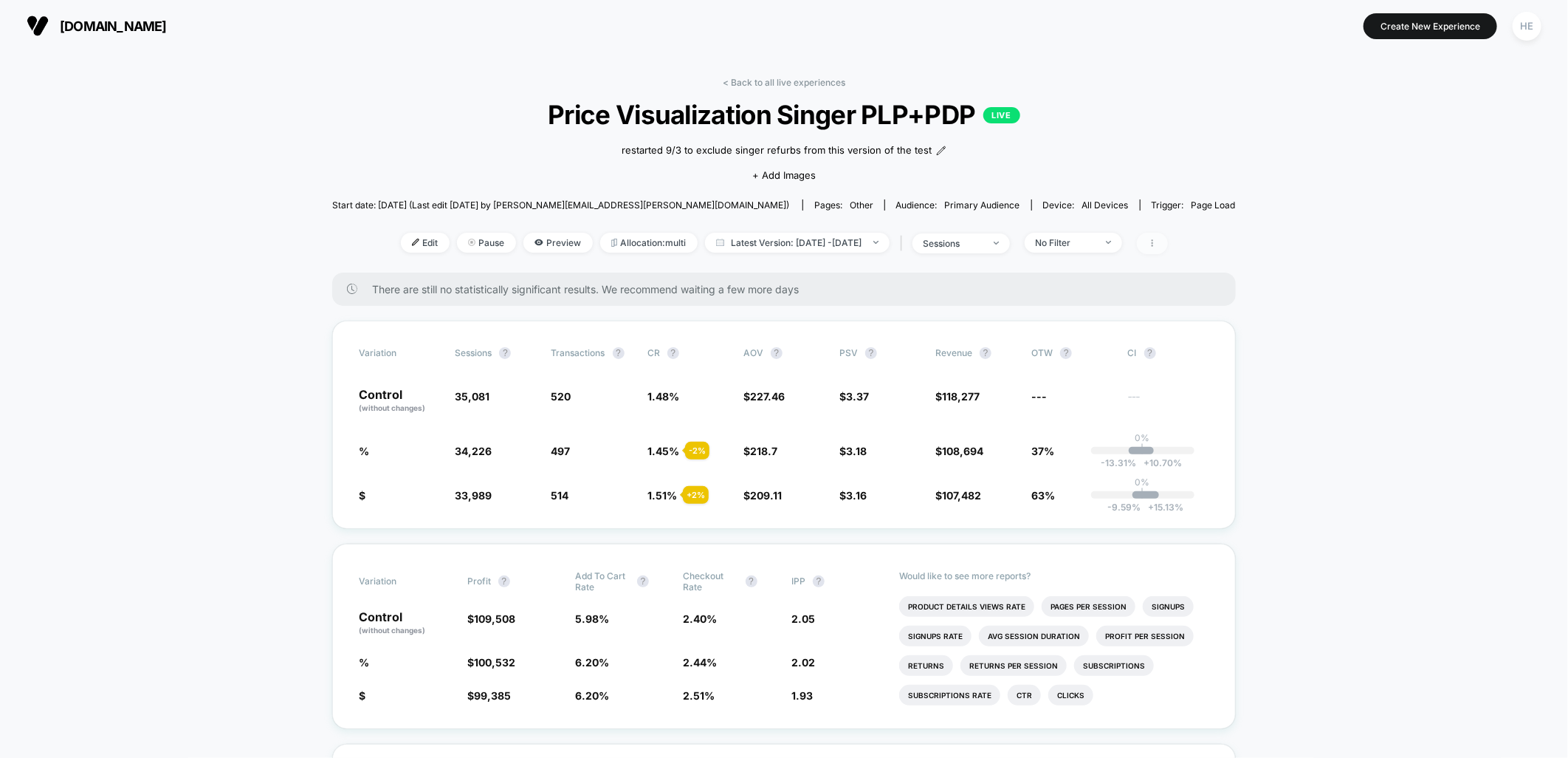
click at [1168, 240] on span at bounding box center [1152, 243] width 31 height 21
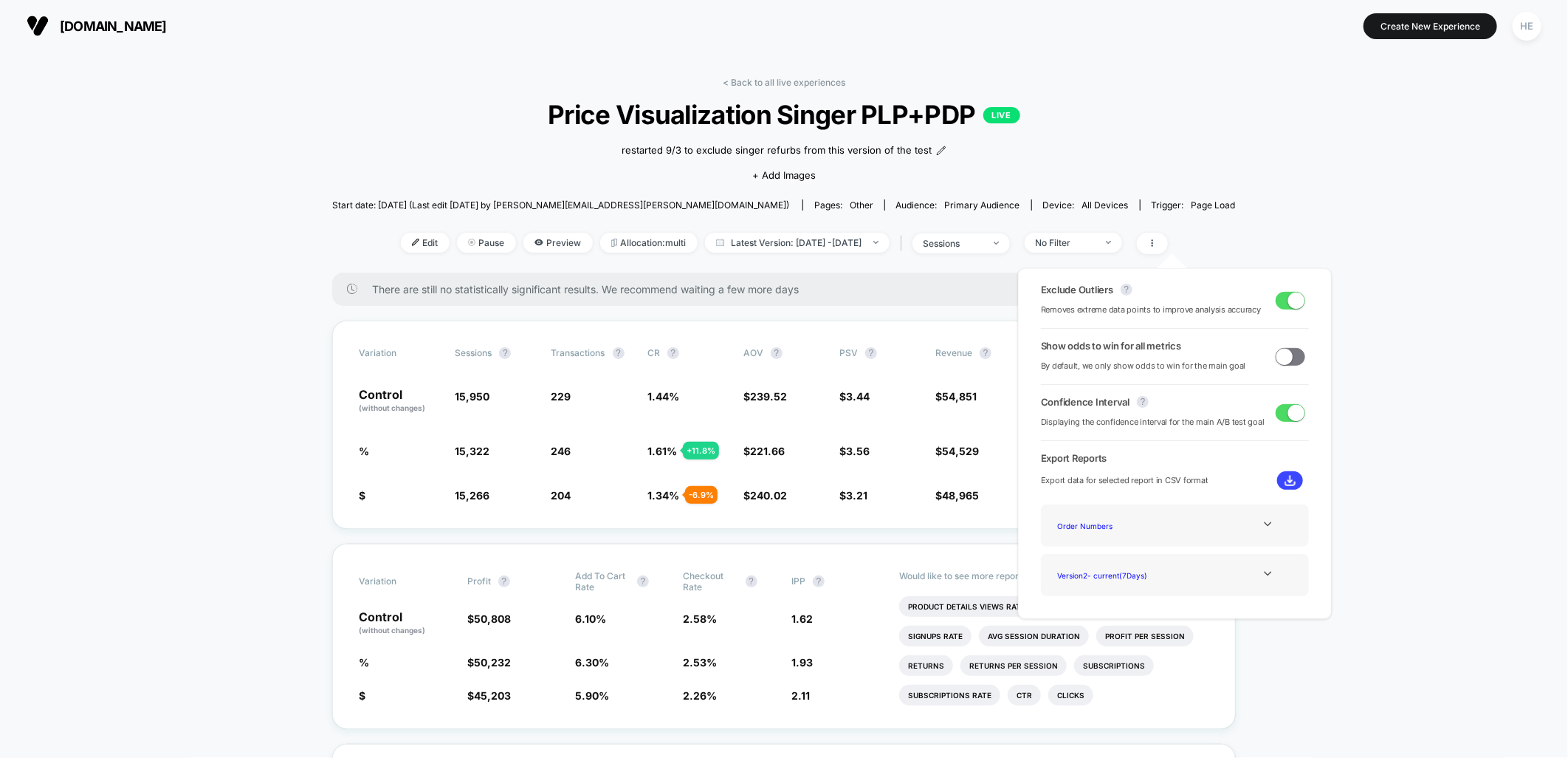
click at [1291, 484] on button at bounding box center [1290, 480] width 26 height 18
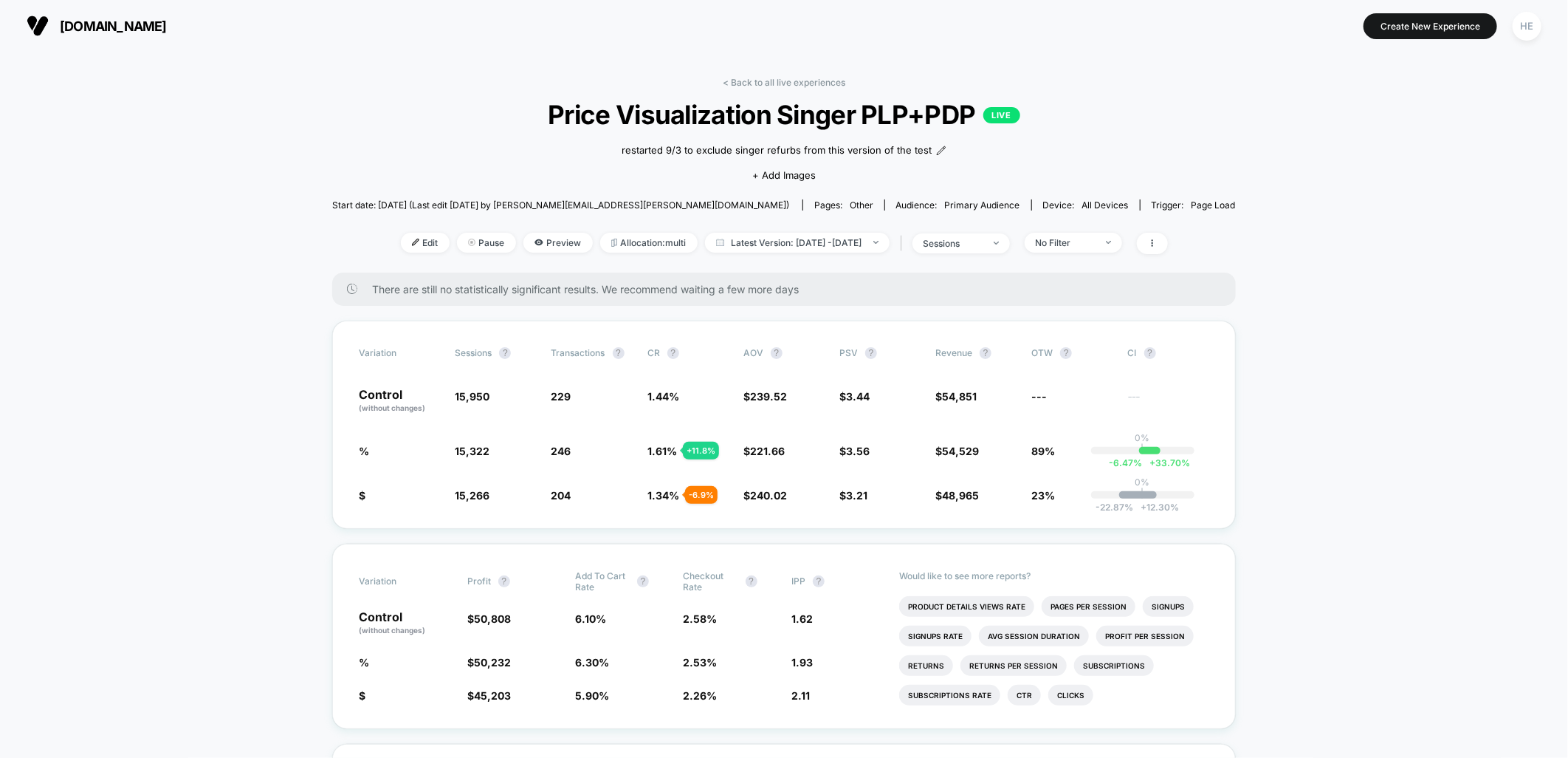
drag, startPoint x: 1536, startPoint y: 348, endPoint x: 1477, endPoint y: 367, distance: 62.0
click at [1157, 240] on icon at bounding box center [1152, 243] width 9 height 9
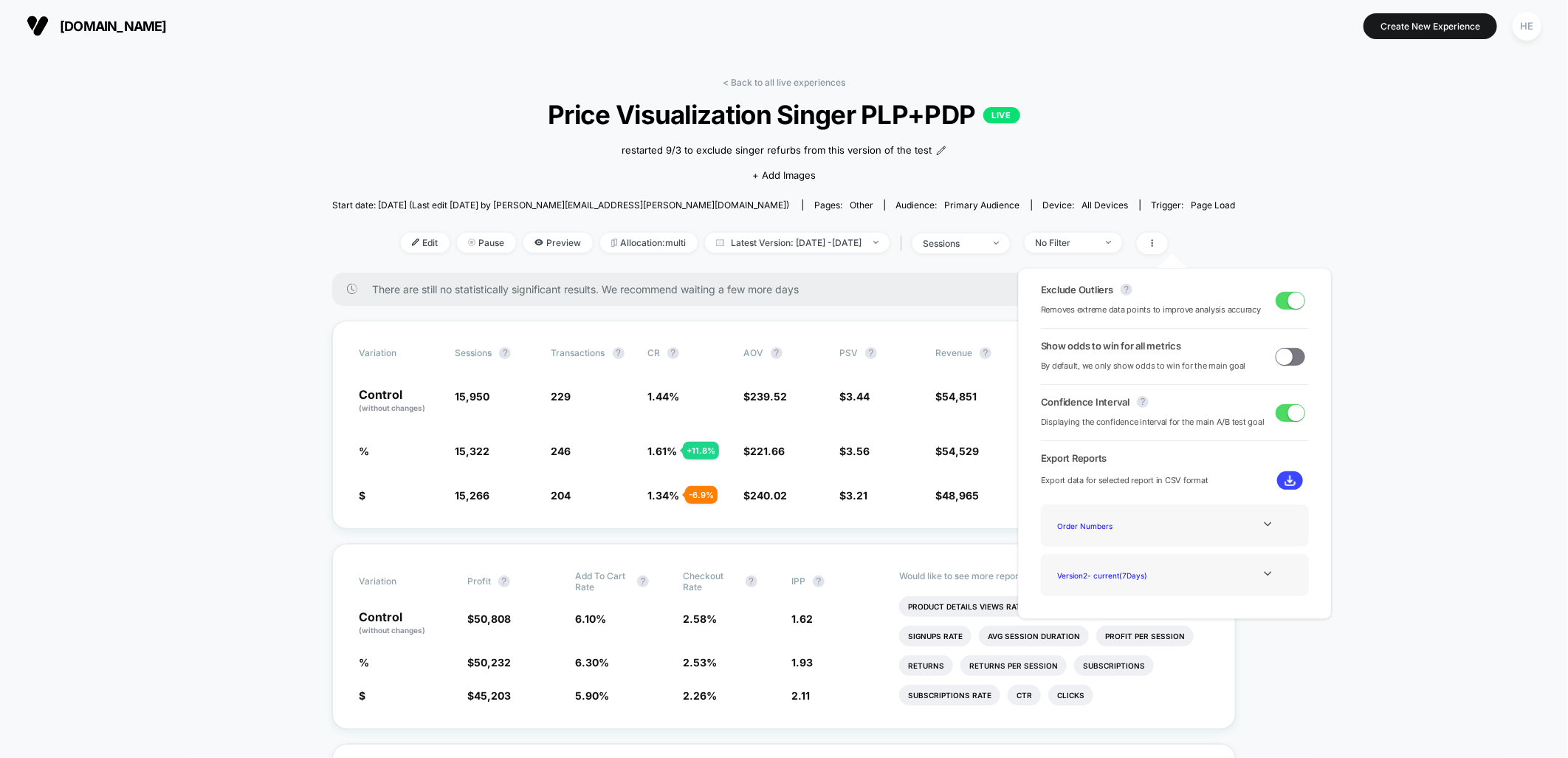
click at [1253, 534] on div "Order Numbers" at bounding box center [1175, 525] width 246 height 20
click at [1153, 519] on div "Order Numbers" at bounding box center [1111, 525] width 118 height 20
click at [1265, 522] on icon at bounding box center [1268, 524] width 11 height 11
click at [1083, 548] on div "Experience Data" at bounding box center [1111, 545] width 118 height 20
click at [1286, 477] on img at bounding box center [1290, 481] width 11 height 11
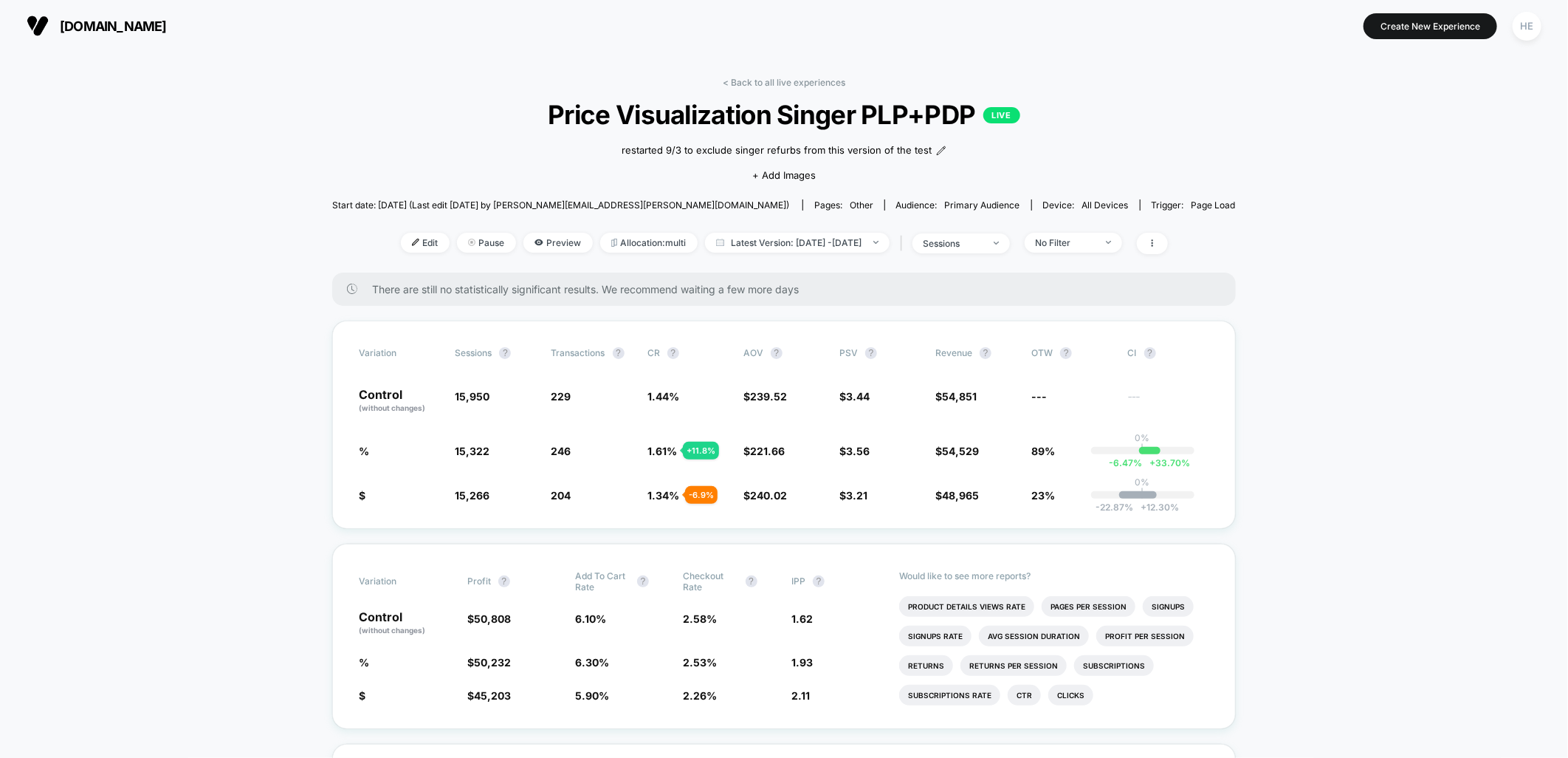
click at [763, 80] on link "< Back to all live experiences" at bounding box center [784, 82] width 122 height 11
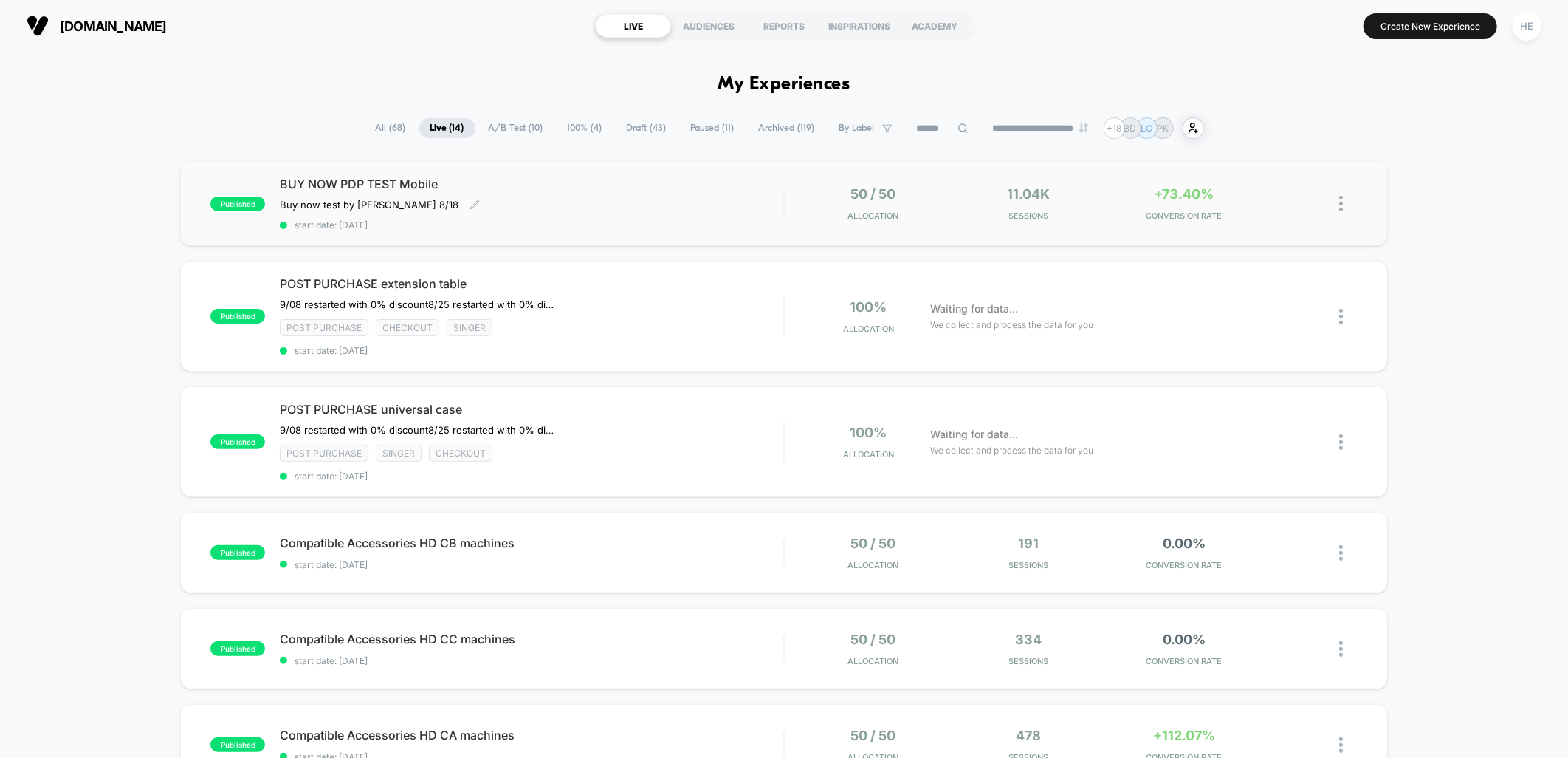
click at [630, 214] on div "BUY NOW PDP TEST Mobile Buy now test by Grant 8/18 Click to edit experience det…" at bounding box center [532, 203] width 504 height 54
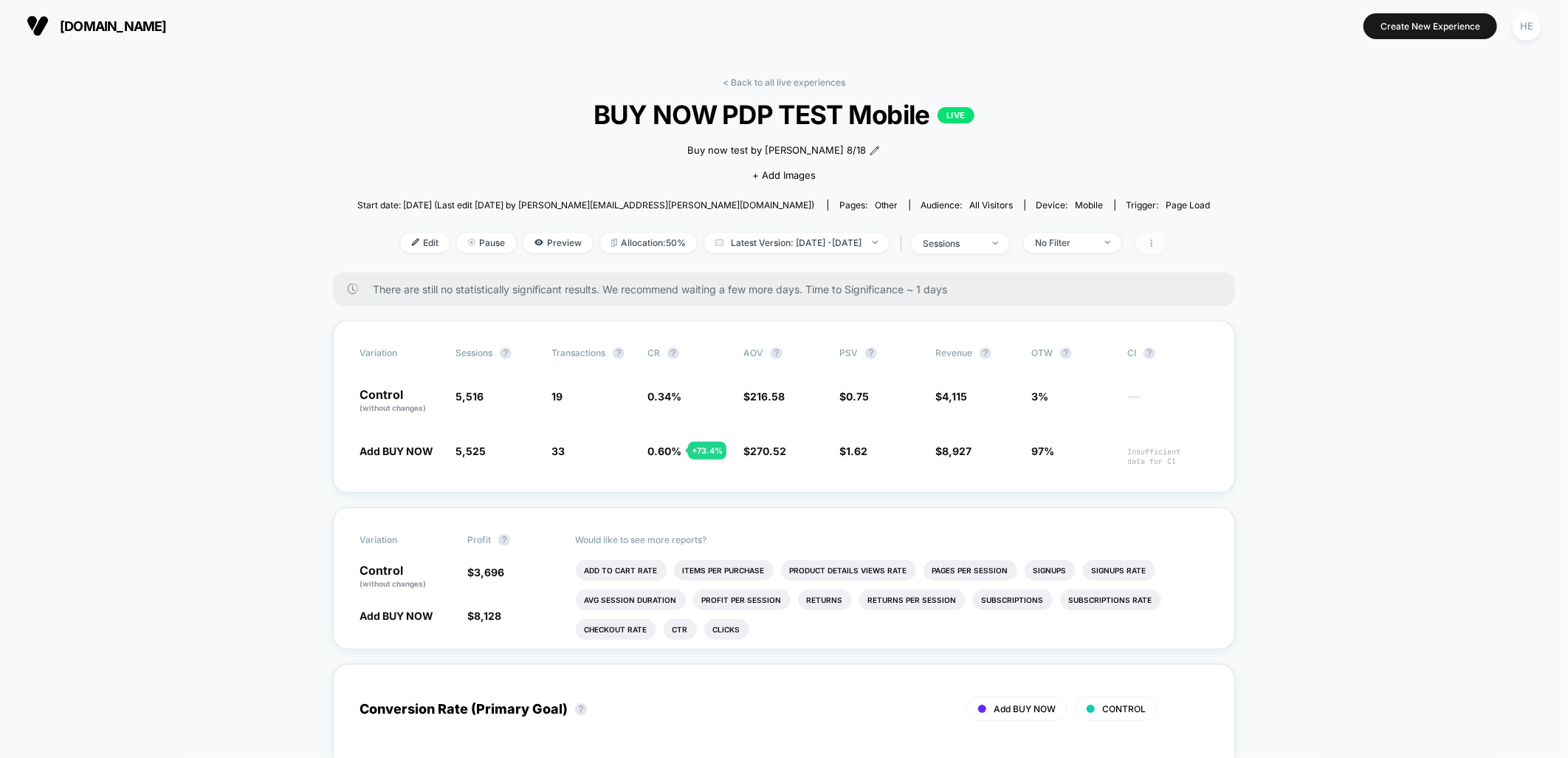
click at [1156, 243] on icon at bounding box center [1152, 243] width 9 height 9
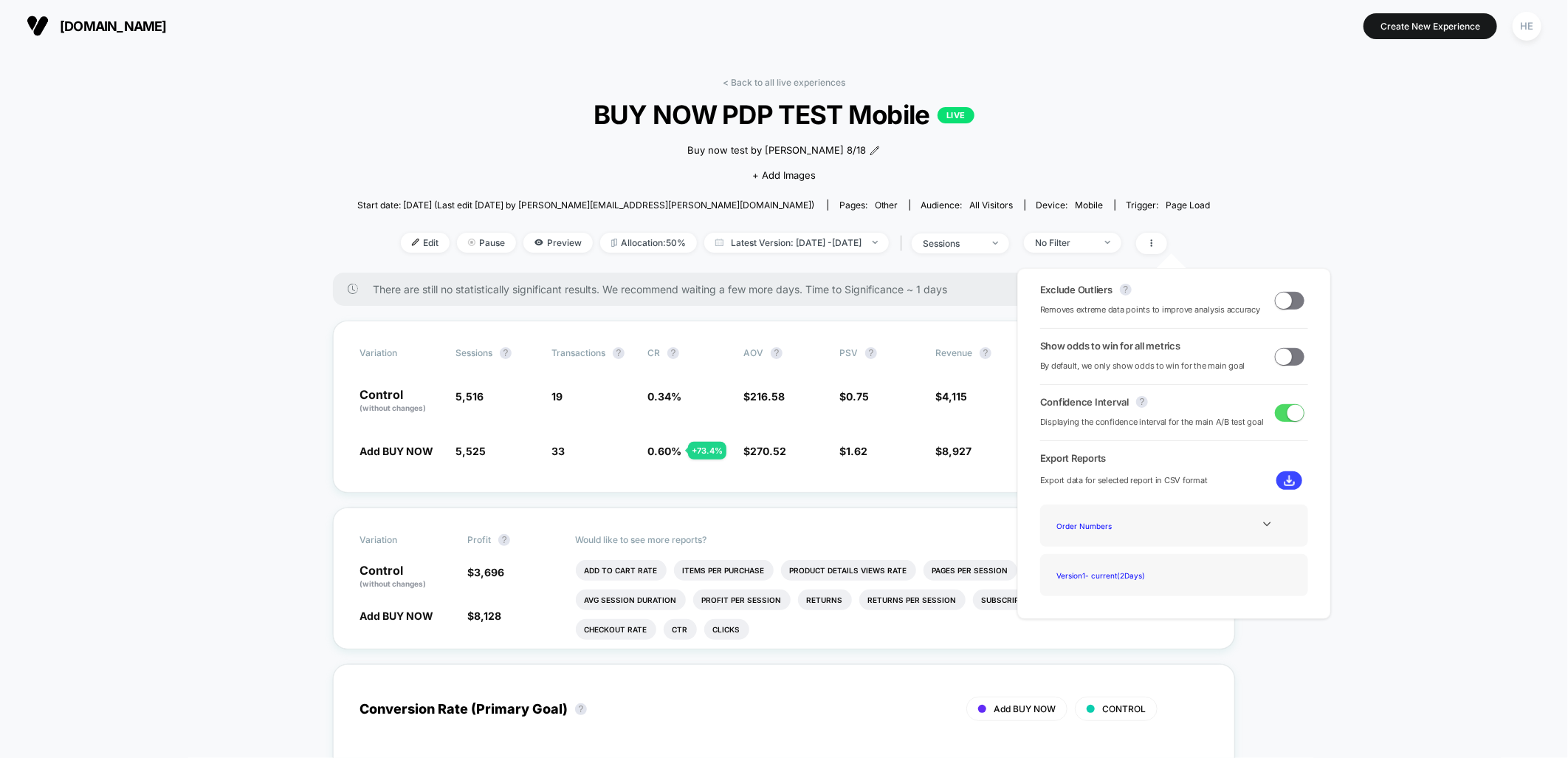
click at [1284, 479] on img at bounding box center [1290, 481] width 11 height 11
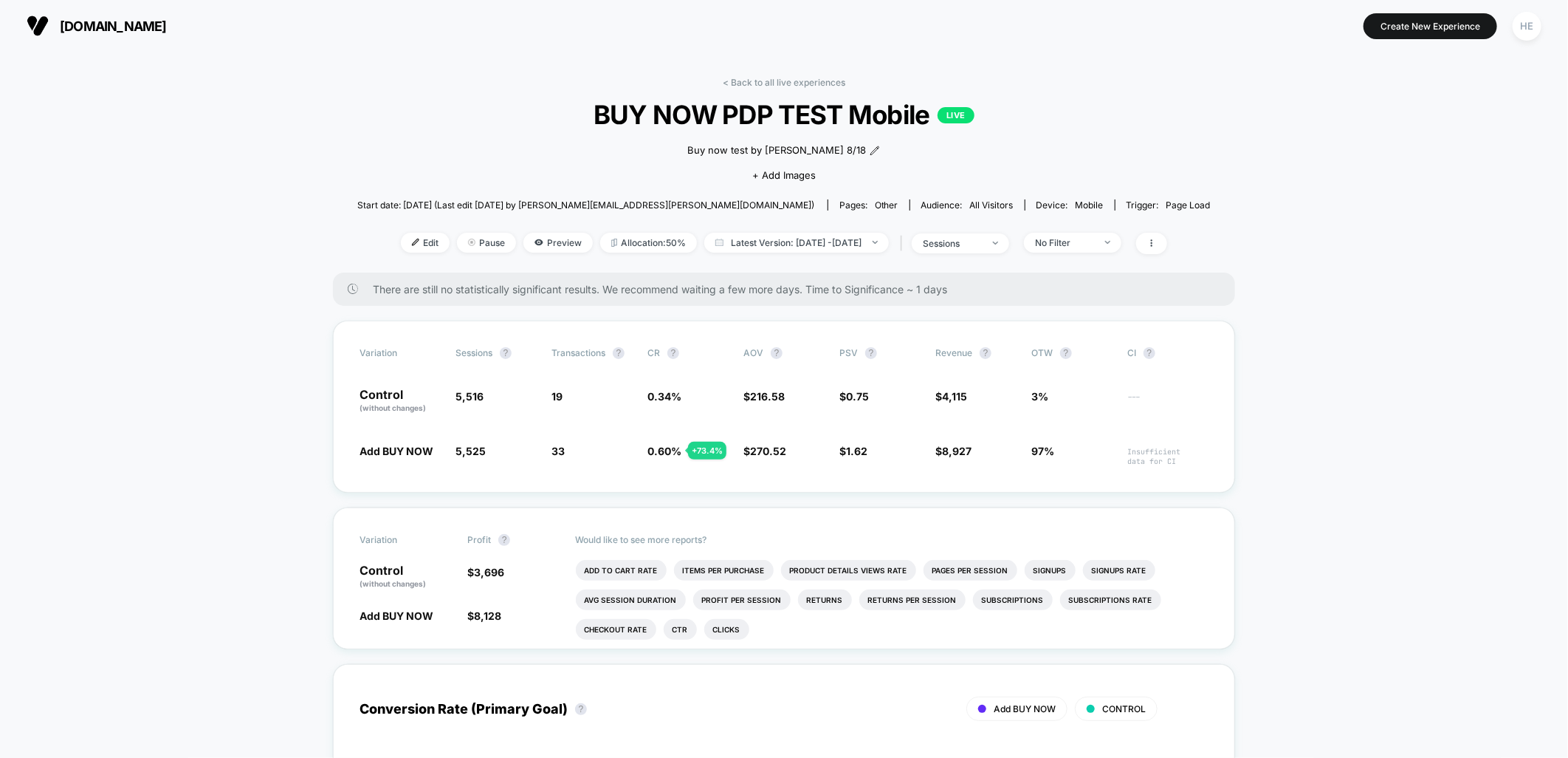
click at [758, 78] on link "< Back to all live experiences" at bounding box center [784, 82] width 122 height 11
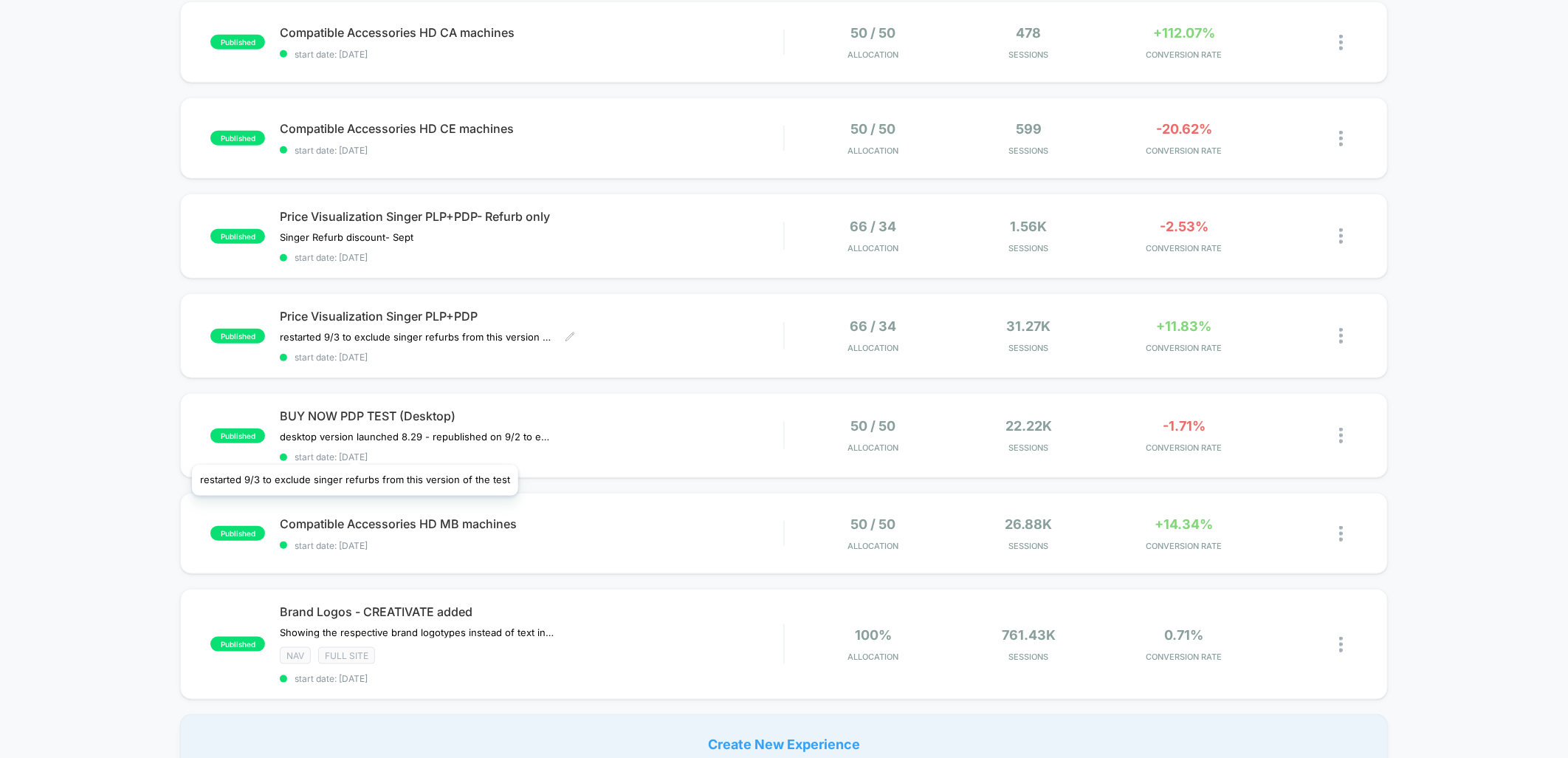
scroll to position [821, 0]
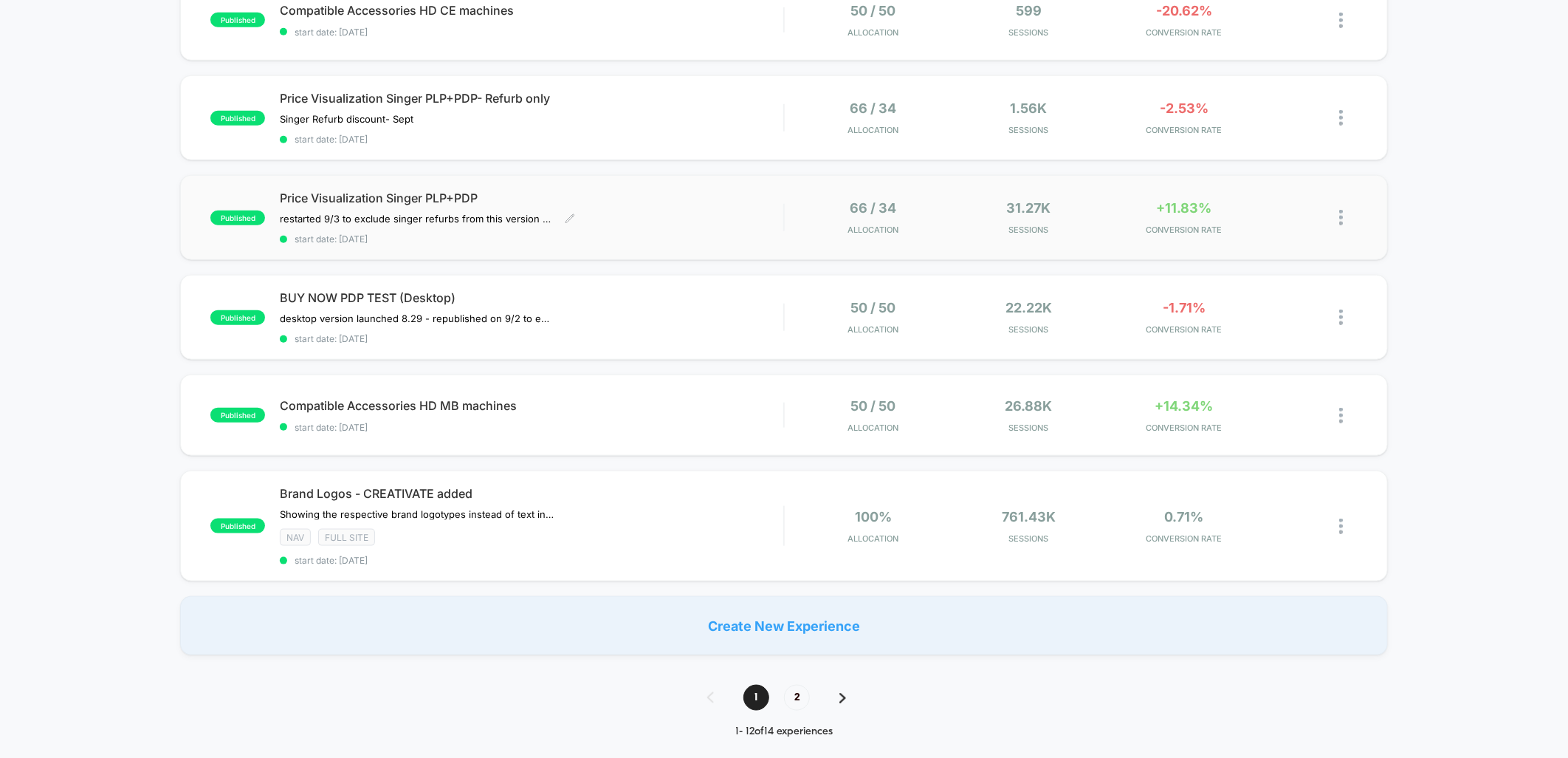
click at [663, 204] on div "Price Visualization Singer PLP+PDP restarted 9/3 to exclude singer refurbs from…" at bounding box center [532, 217] width 504 height 54
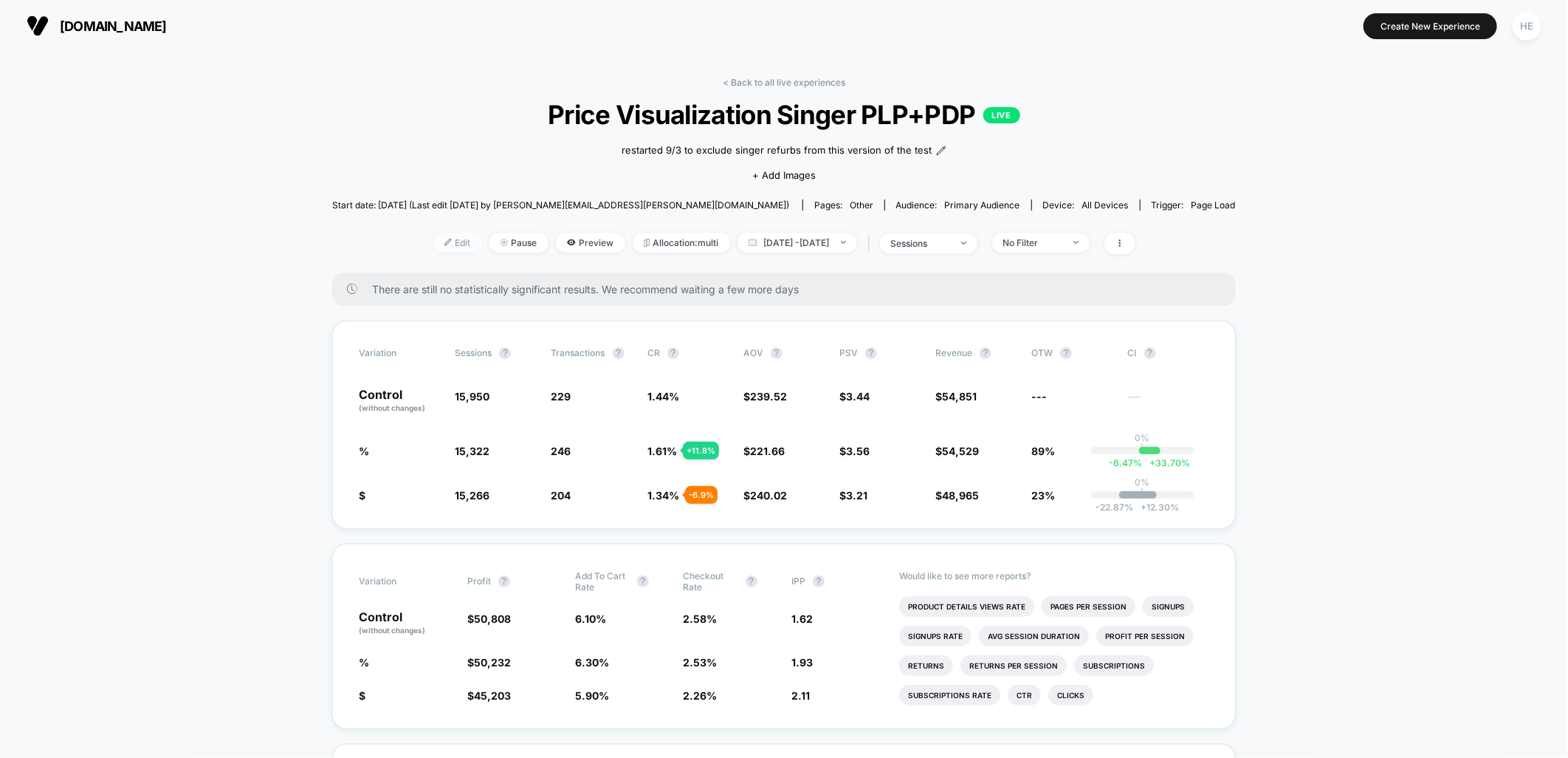
click at [434, 238] on span "Edit" at bounding box center [458, 242] width 49 height 20
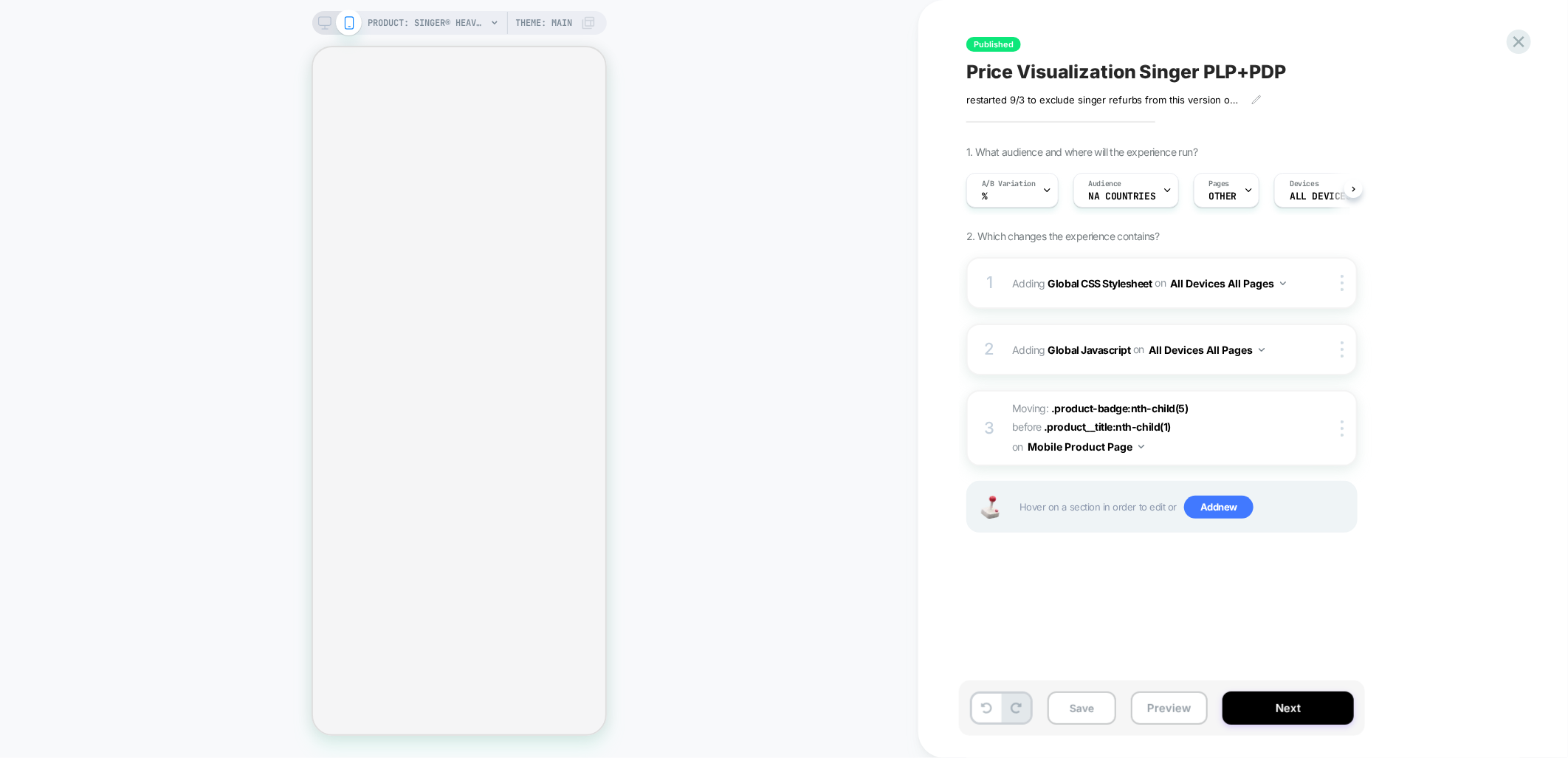
scroll to position [0, 1]
click at [1055, 190] on div "A/B Variation %" at bounding box center [1012, 190] width 92 height 35
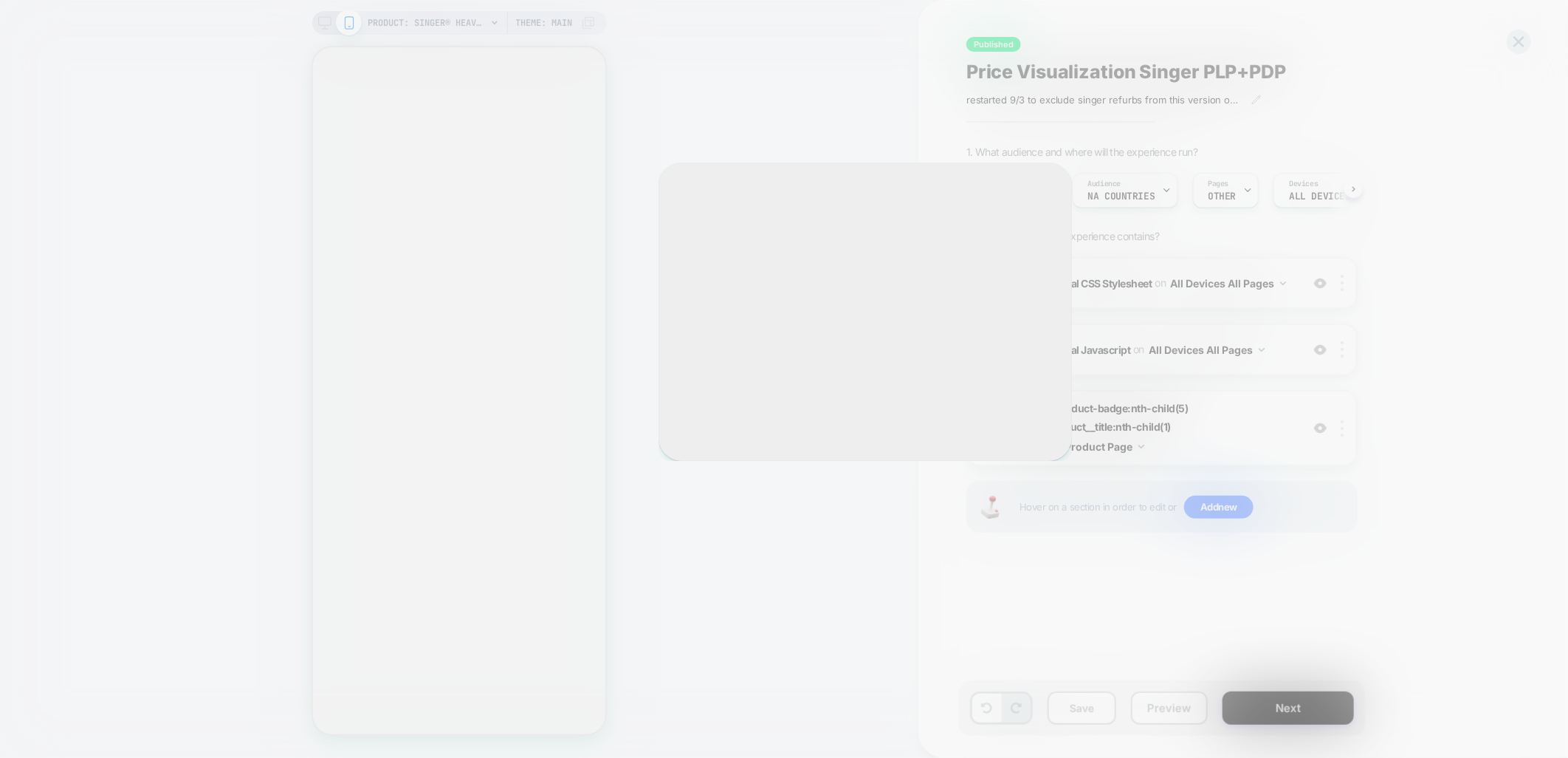
click at [1051, 188] on div "Select A/B Variation Original No changes *** % 3 Changes Remove Editing *** $ 3…" at bounding box center [865, 312] width 413 height 299
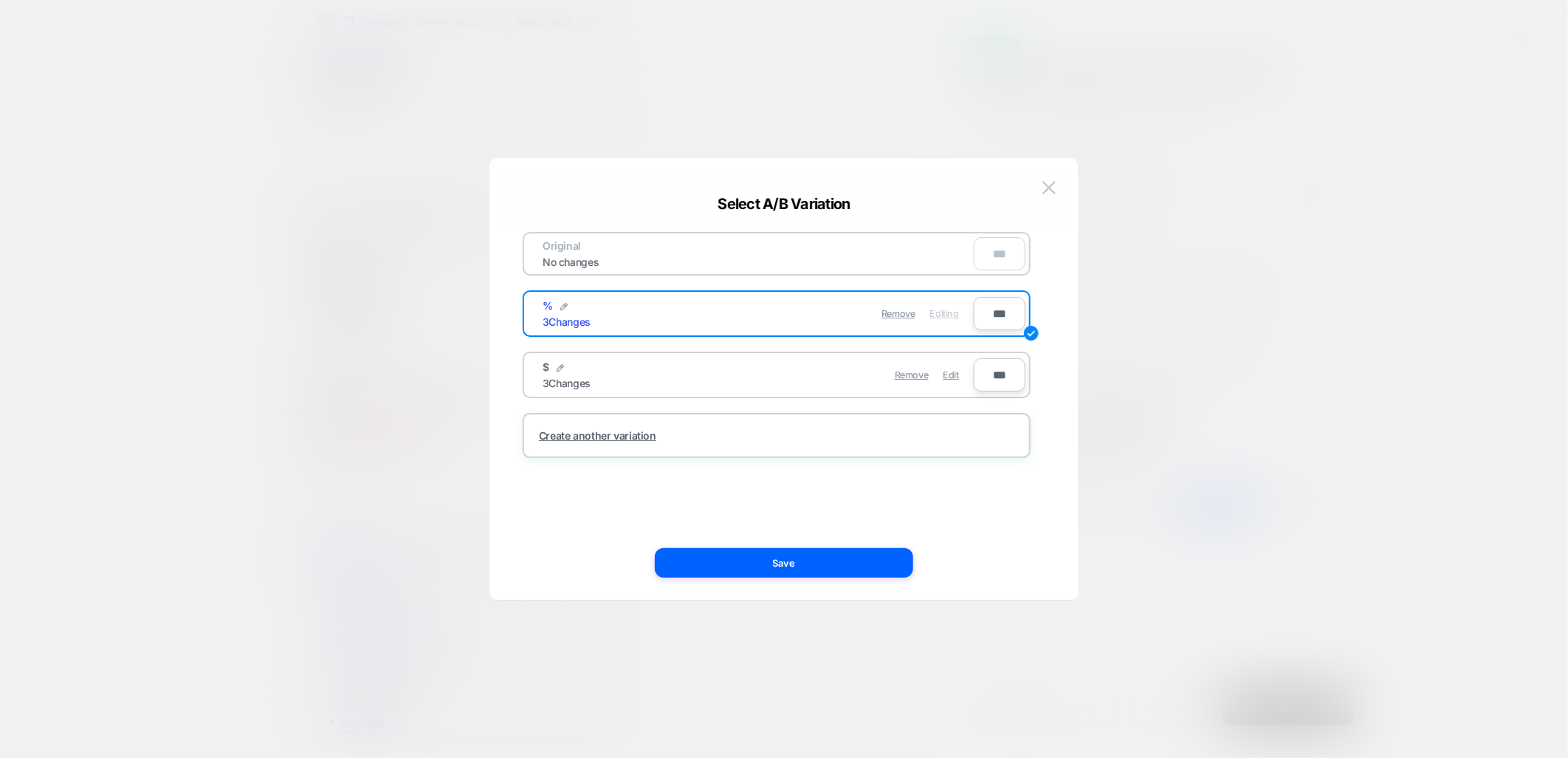
scroll to position [0, 0]
click at [563, 377] on div "3 Changes" at bounding box center [566, 383] width 48 height 13
click at [557, 365] on img at bounding box center [560, 368] width 7 height 7
click at [566, 366] on input "*" at bounding box center [596, 375] width 107 height 28
drag, startPoint x: 555, startPoint y: 365, endPoint x: 566, endPoint y: 367, distance: 11.2
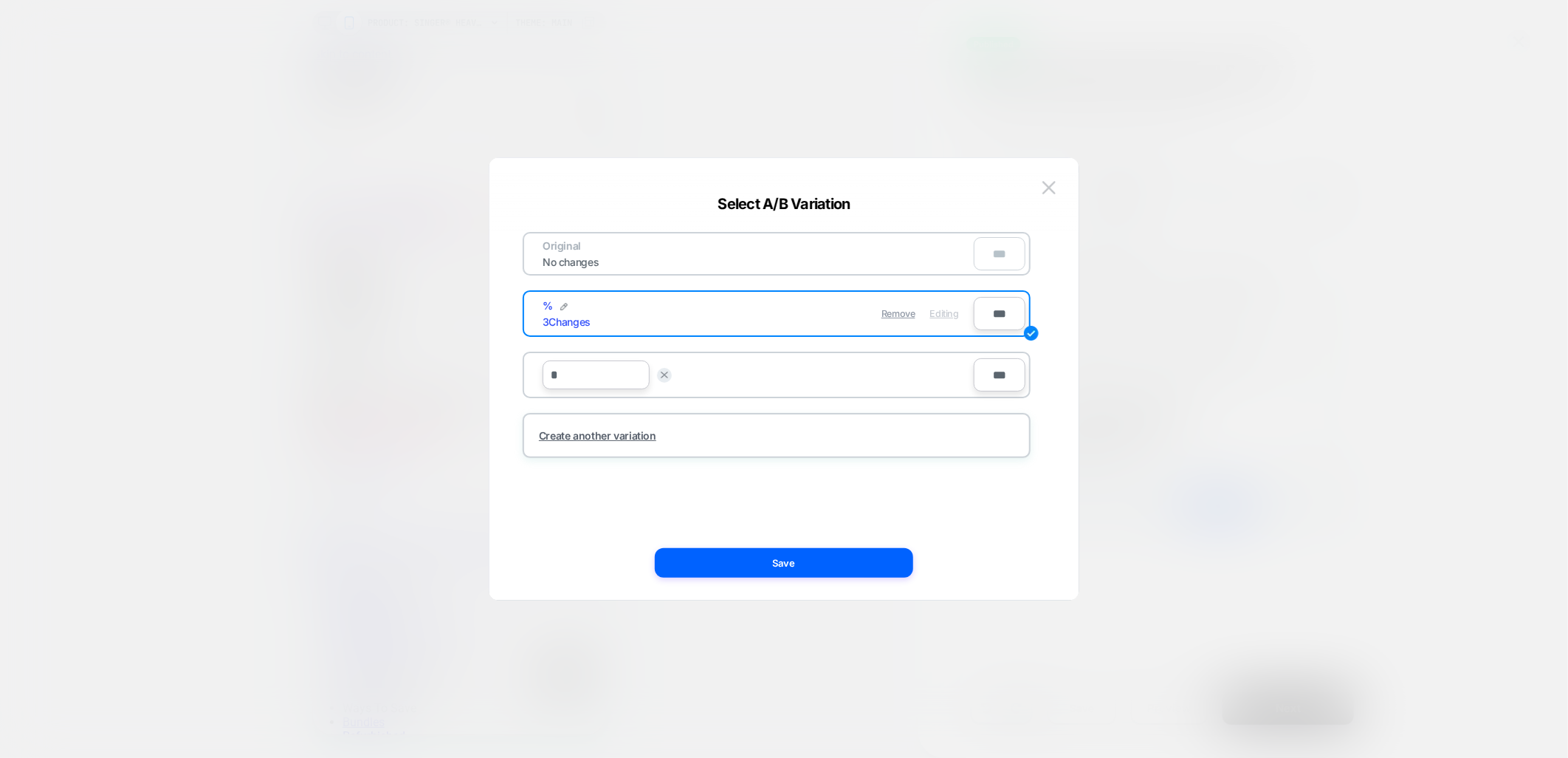
click at [566, 367] on input "*" at bounding box center [596, 375] width 107 height 28
type input "*"
type input "*******"
click at [709, 371] on strong "Save" at bounding box center [705, 375] width 24 height 11
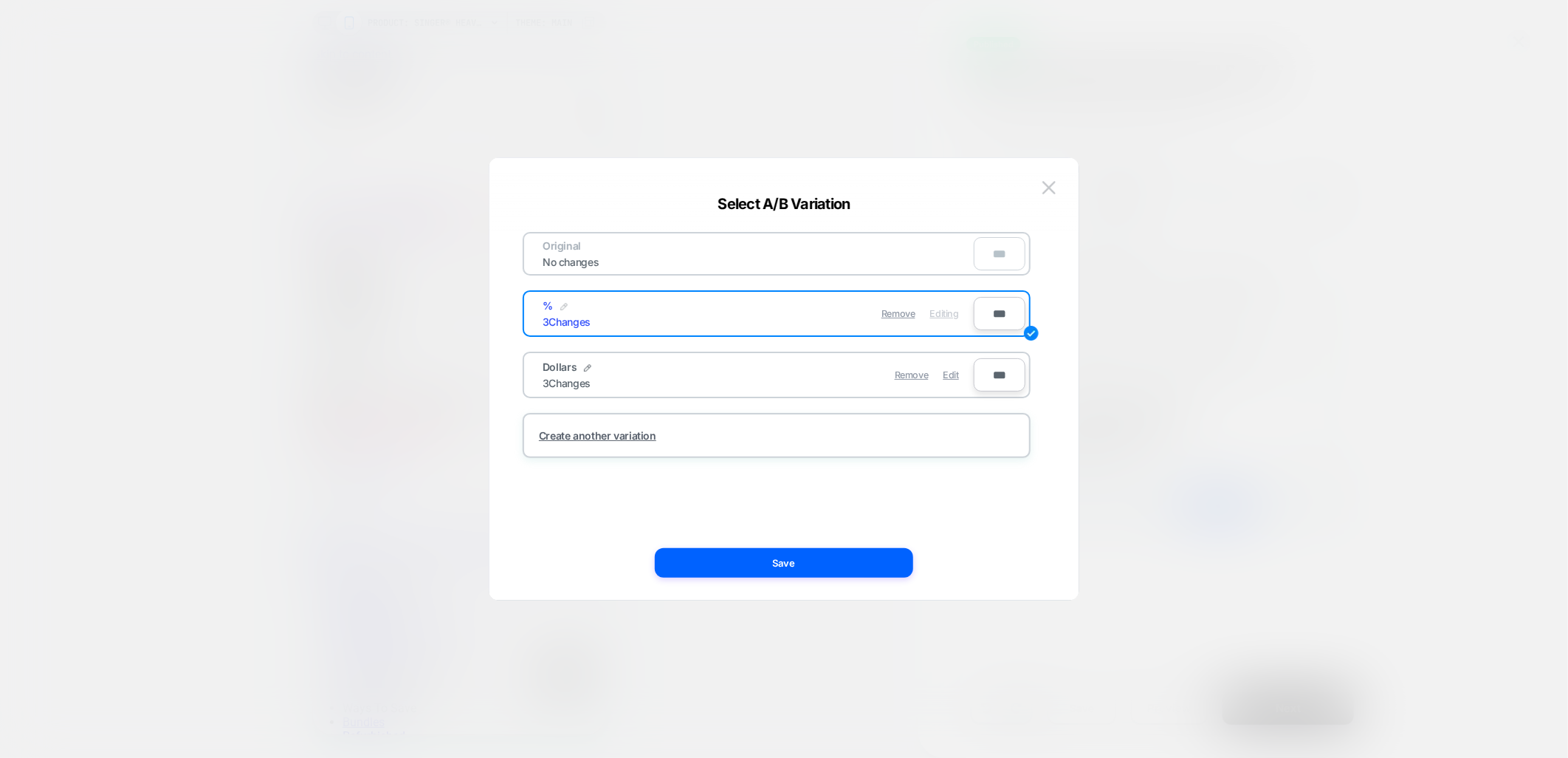
click at [561, 305] on img at bounding box center [563, 306] width 7 height 7
click at [558, 307] on input "*" at bounding box center [596, 314] width 107 height 28
type input "**********"
drag, startPoint x: 690, startPoint y: 307, endPoint x: 720, endPoint y: 358, distance: 59.2
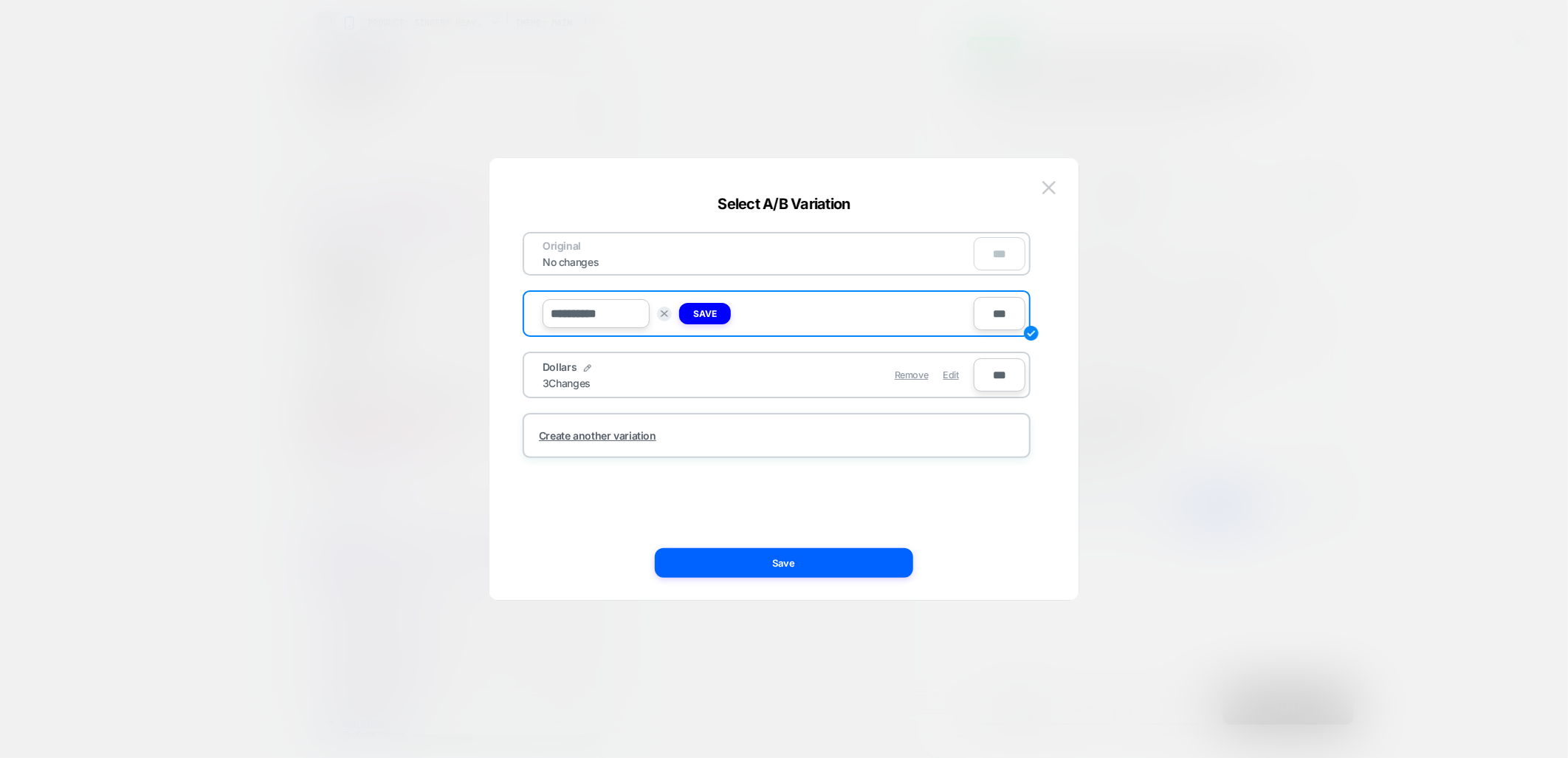
click at [691, 307] on button "Save" at bounding box center [705, 313] width 51 height 21
click at [607, 303] on img at bounding box center [608, 306] width 7 height 7
click at [566, 314] on input "**" at bounding box center [596, 314] width 107 height 28
click at [555, 311] on input "**" at bounding box center [596, 314] width 107 height 28
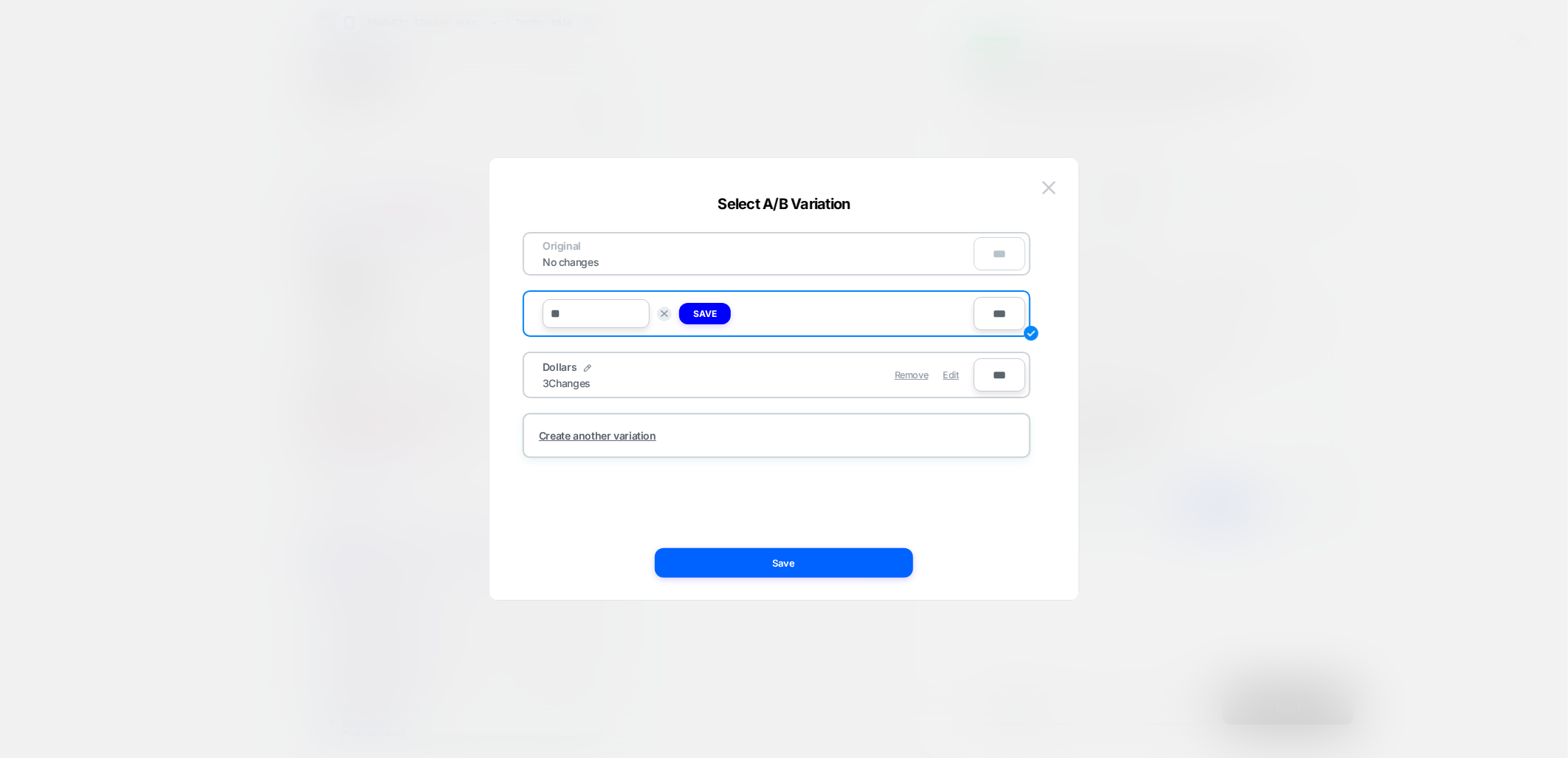
type input "*"
type input "**********"
click at [581, 318] on input "**********" at bounding box center [596, 314] width 107 height 28
click at [604, 304] on input "**********" at bounding box center [596, 314] width 107 height 28
click at [709, 308] on strong "Save" at bounding box center [705, 314] width 24 height 11
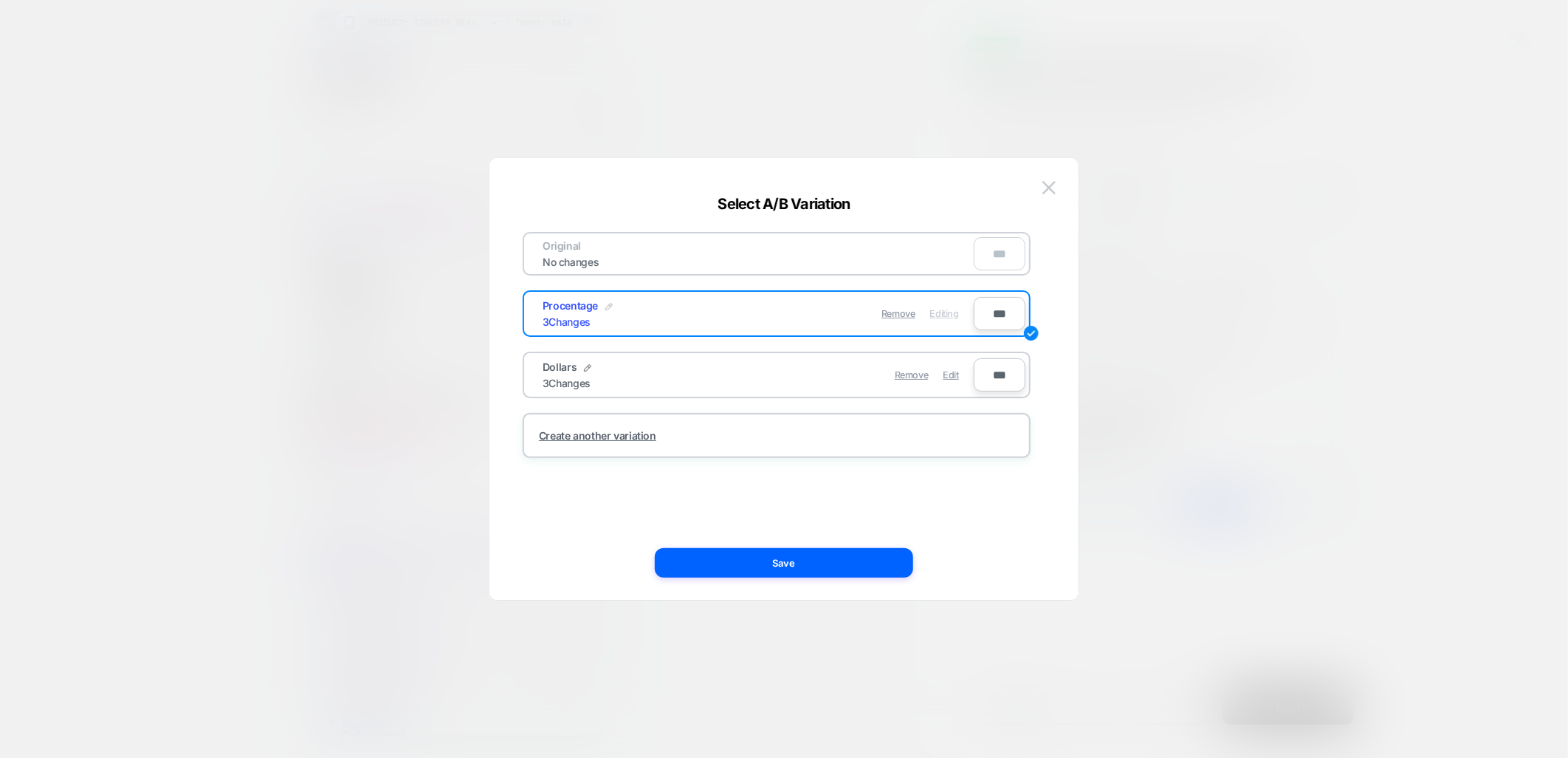
click at [605, 304] on img at bounding box center [608, 306] width 7 height 7
click at [559, 316] on input "**********" at bounding box center [596, 314] width 107 height 28
type input "**********"
click at [705, 311] on strong "Save" at bounding box center [705, 314] width 24 height 11
click at [758, 570] on button "Save" at bounding box center [784, 563] width 258 height 29
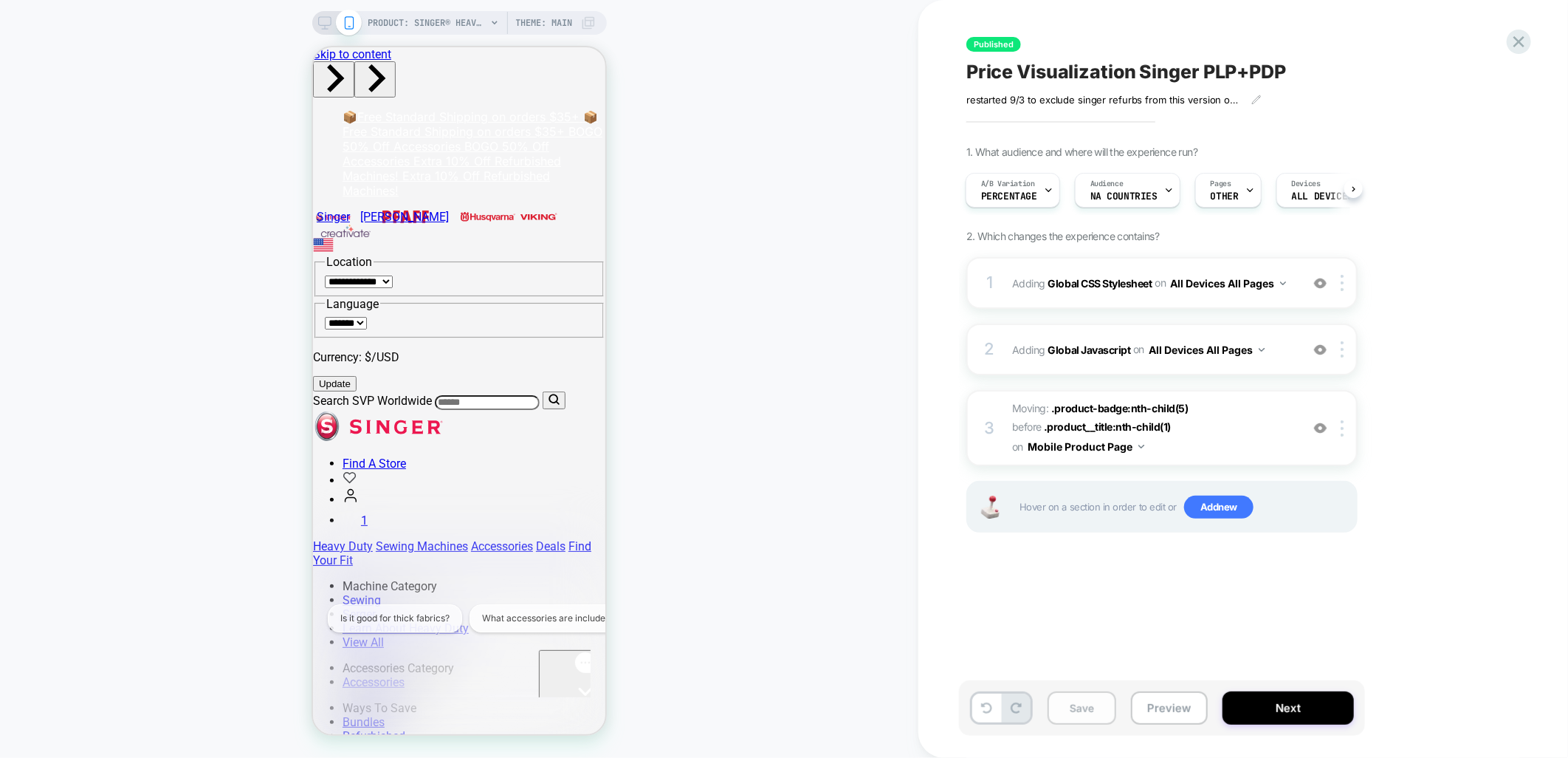
click at [1061, 704] on button "Save" at bounding box center [1081, 708] width 69 height 33
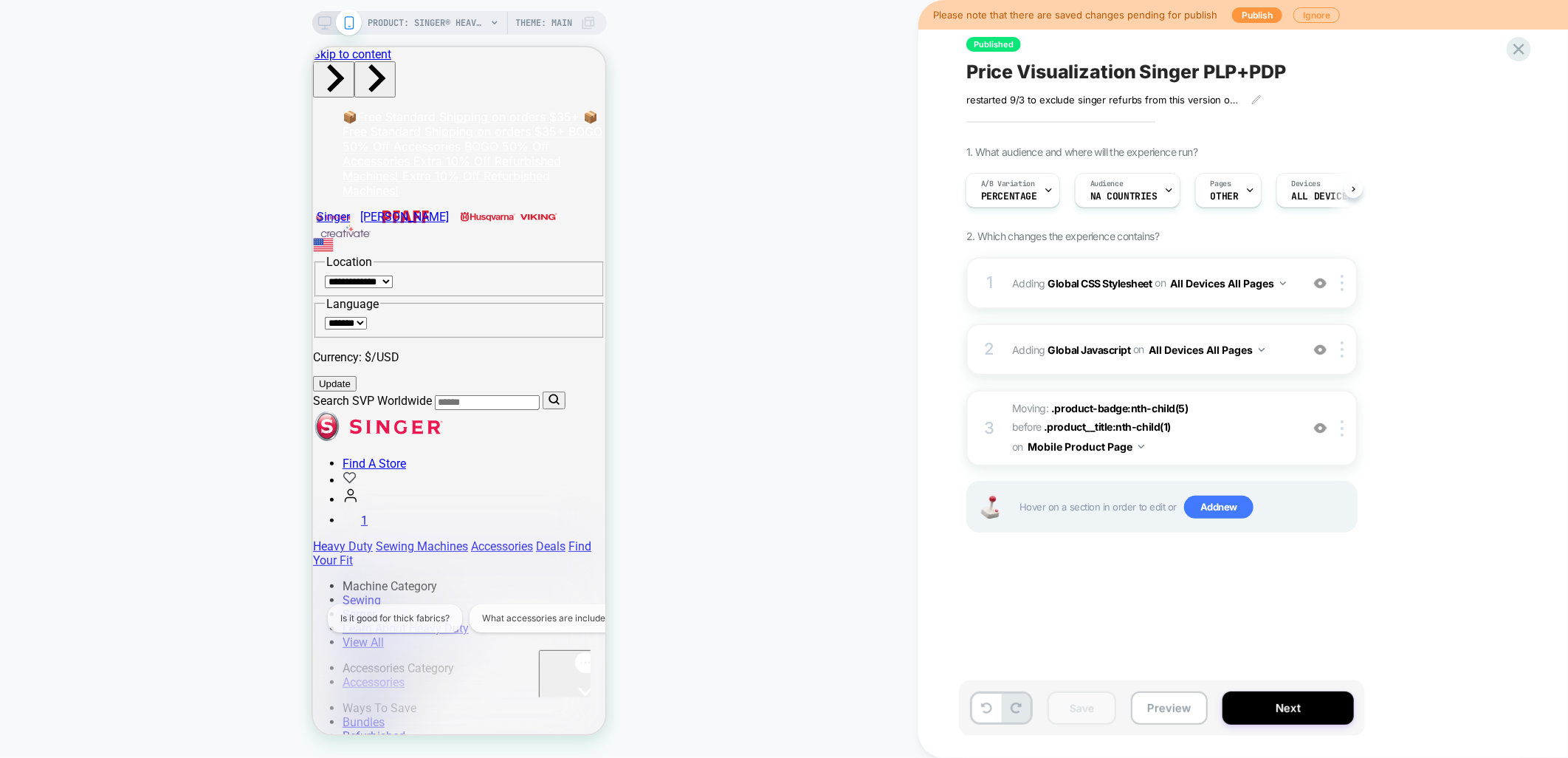
drag, startPoint x: 1511, startPoint y: 52, endPoint x: 1517, endPoint y: 247, distance: 195.1
click at [1511, 52] on icon at bounding box center [1519, 49] width 20 height 20
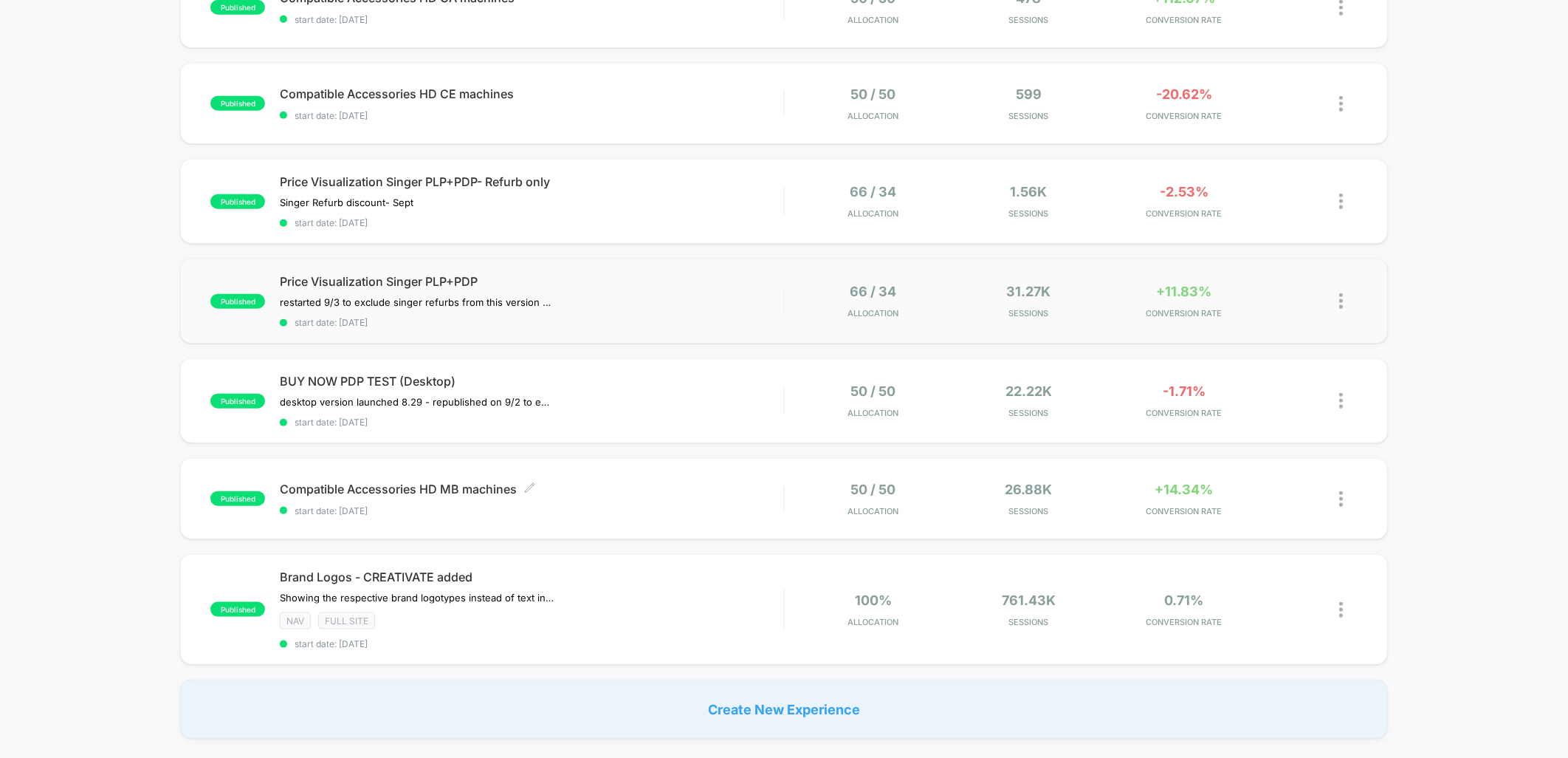
scroll to position [739, 0]
click at [642, 292] on div "Price Visualization Singer PLP+PDP restarted 9/3 to exclude singer refurbs from…" at bounding box center [532, 300] width 504 height 54
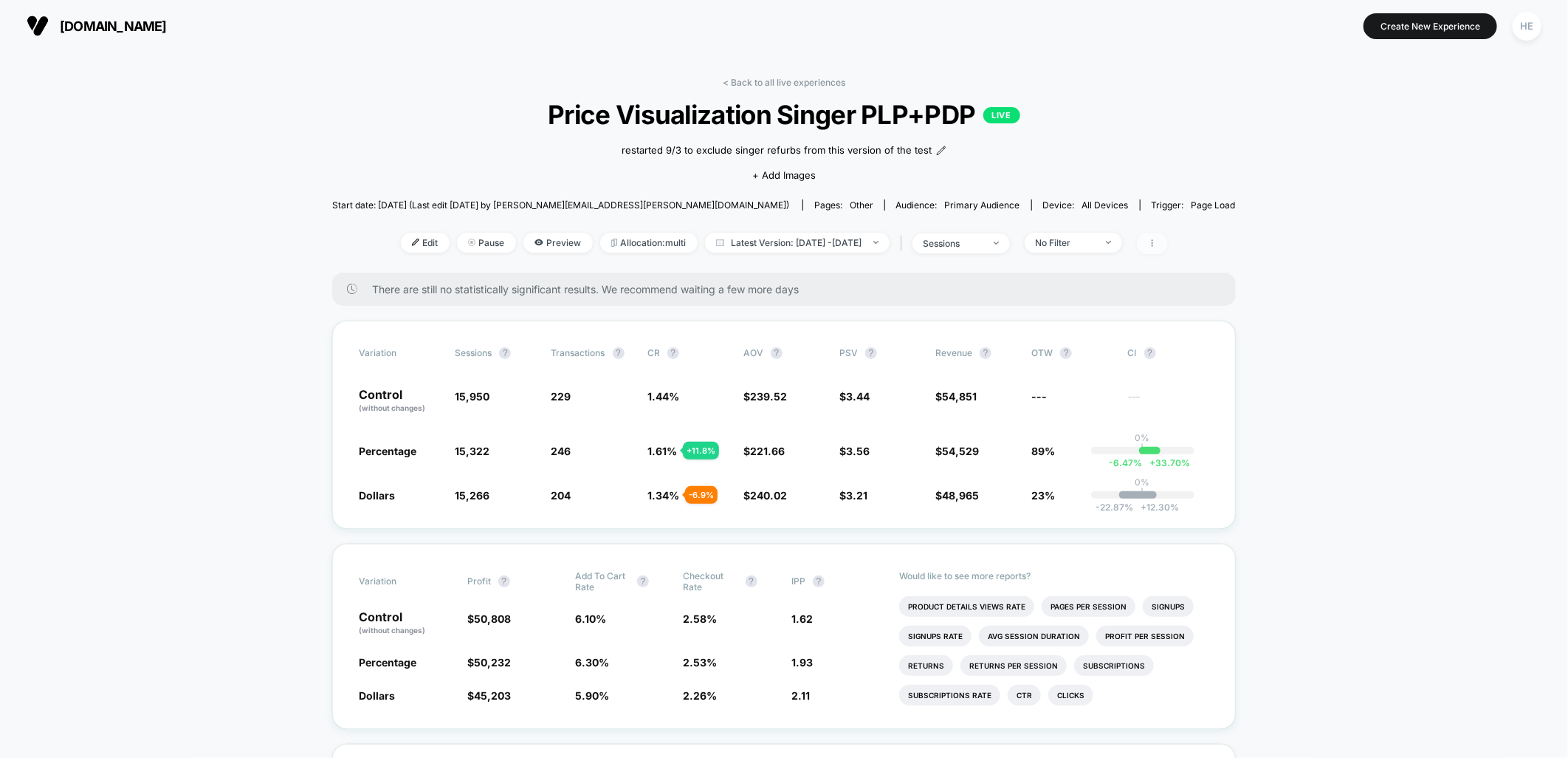
click at [1168, 237] on span at bounding box center [1152, 243] width 31 height 21
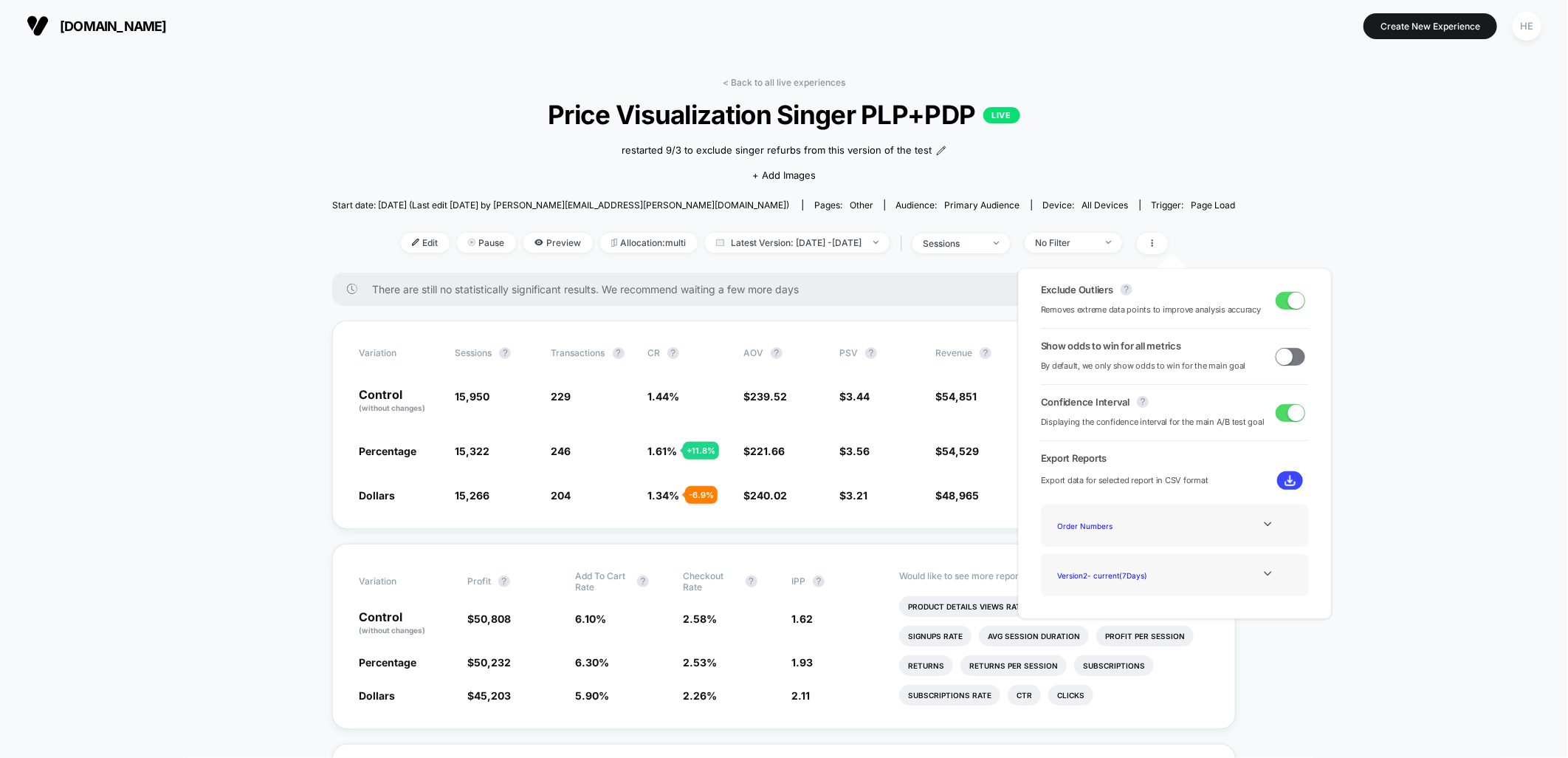
click at [1279, 471] on button at bounding box center [1290, 480] width 26 height 18
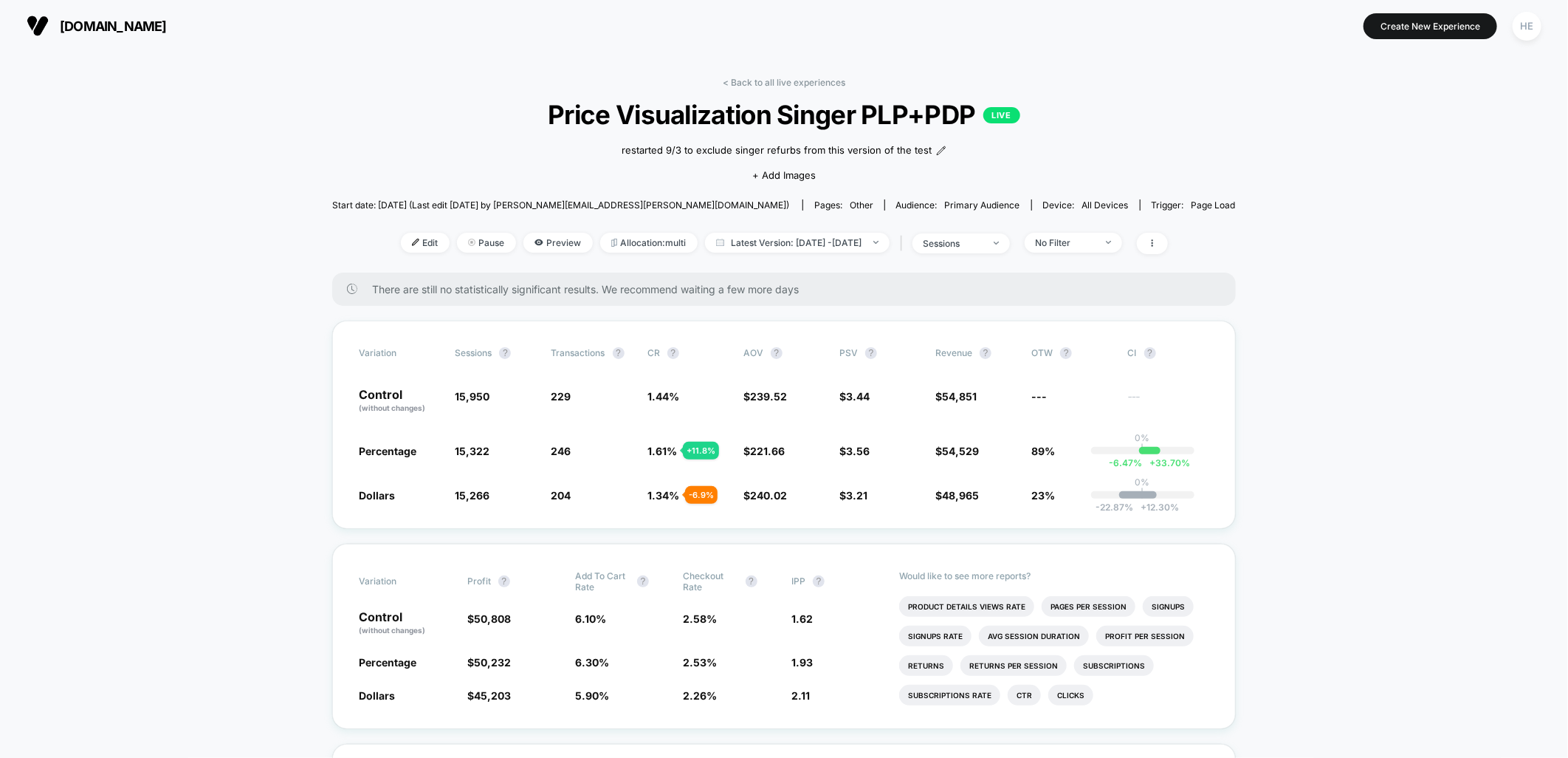
click at [238, 49] on div "singer.com Create New Experience HE" at bounding box center [784, 25] width 1568 height 51
drag, startPoint x: 393, startPoint y: 246, endPoint x: 394, endPoint y: 255, distance: 9.1
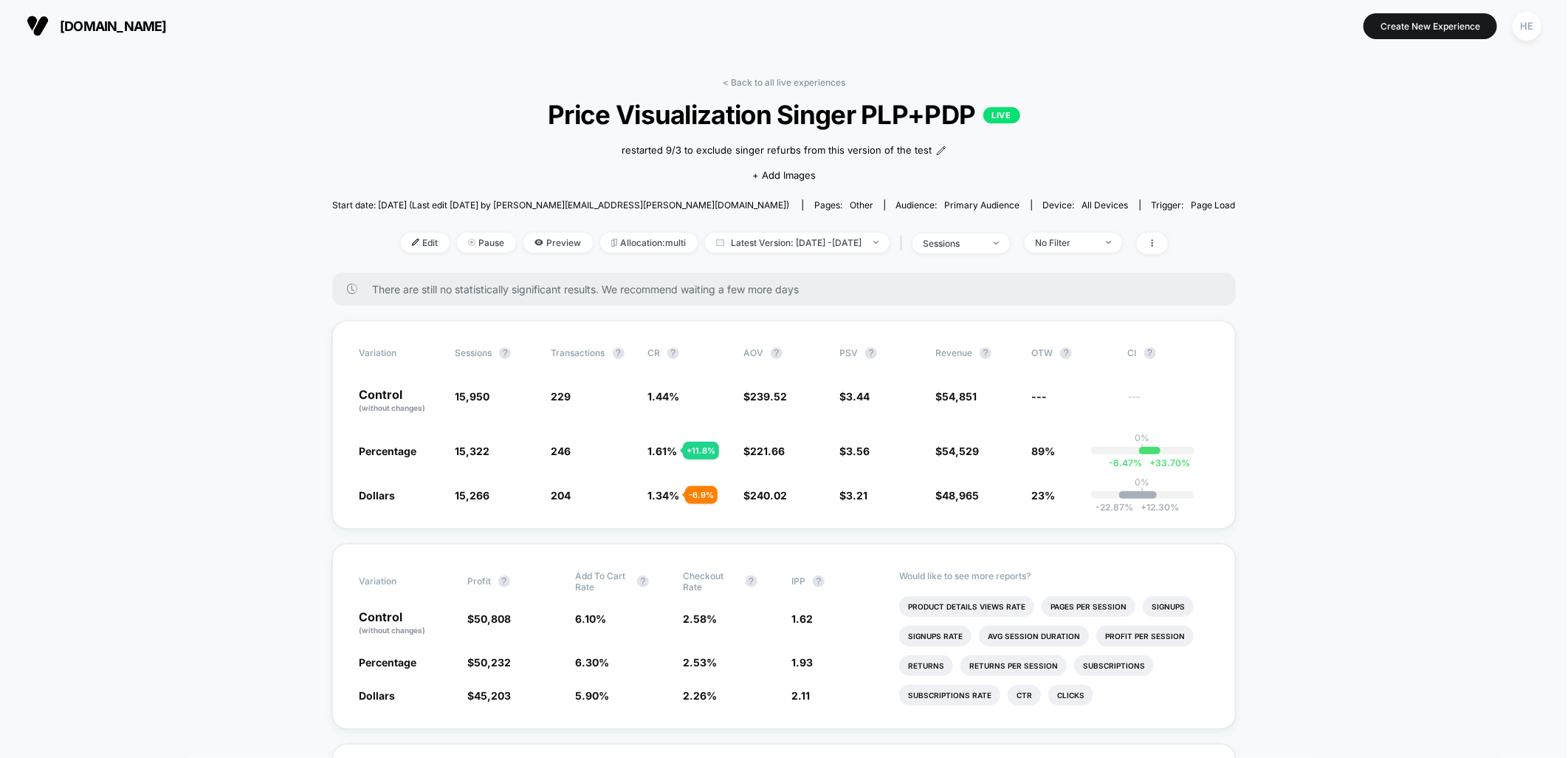
click at [401, 246] on span "Edit" at bounding box center [426, 242] width 49 height 20
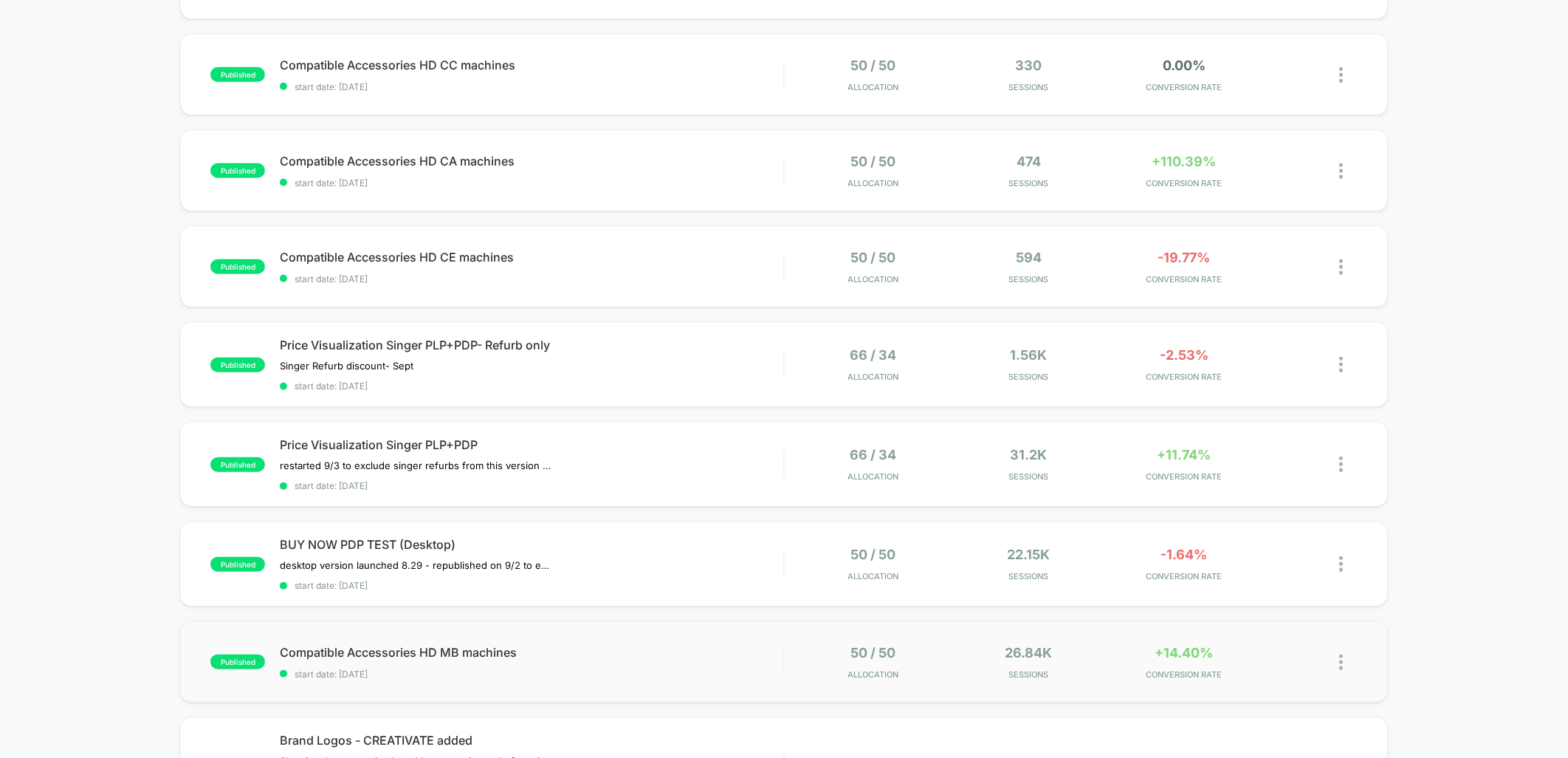
scroll to position [656, 0]
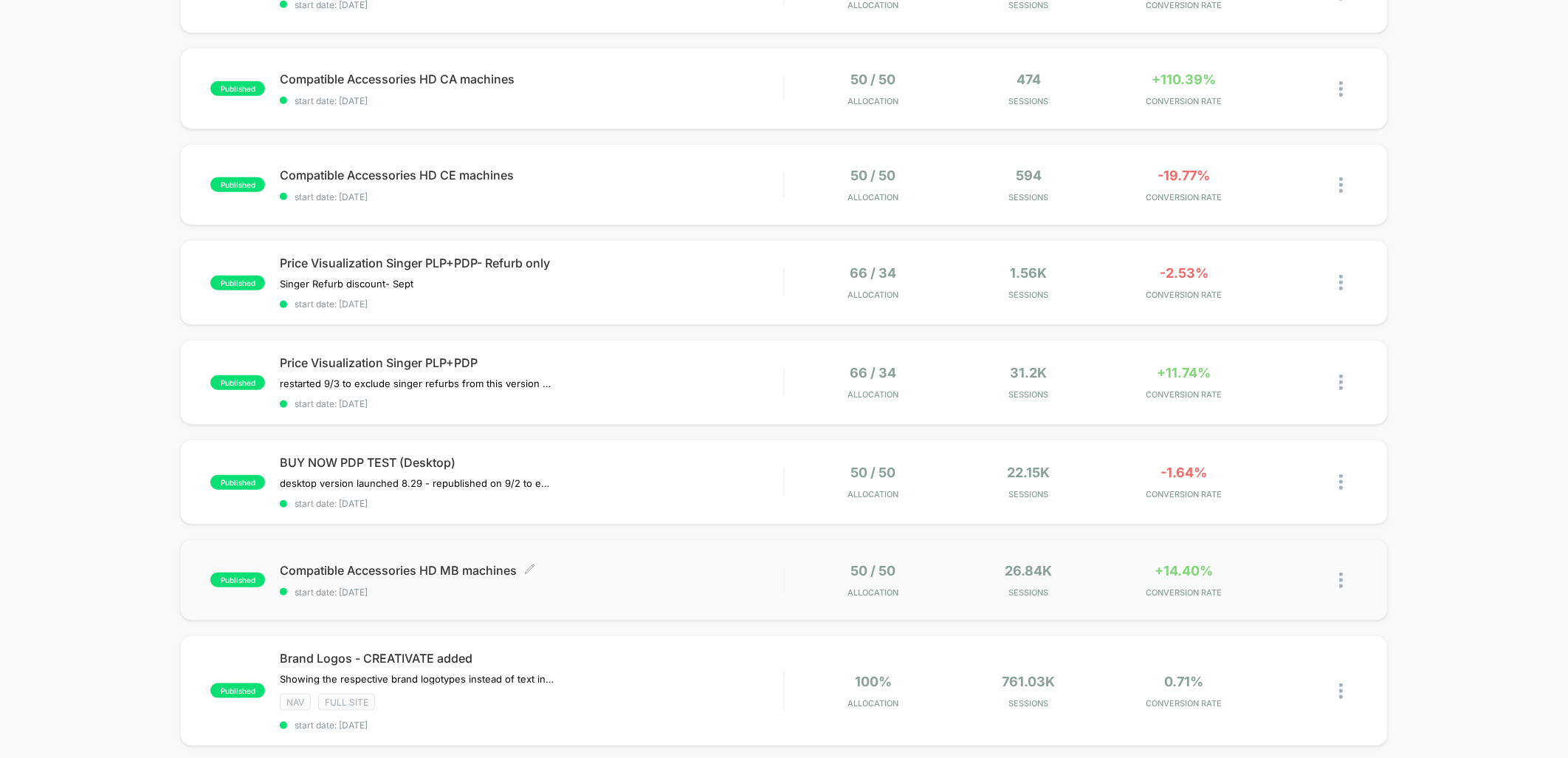
drag, startPoint x: 367, startPoint y: 564, endPoint x: 586, endPoint y: 603, distance: 222.4
click at [367, 564] on span "Compatible Accessories HD MB machines Click to edit experience details" at bounding box center [532, 570] width 504 height 15
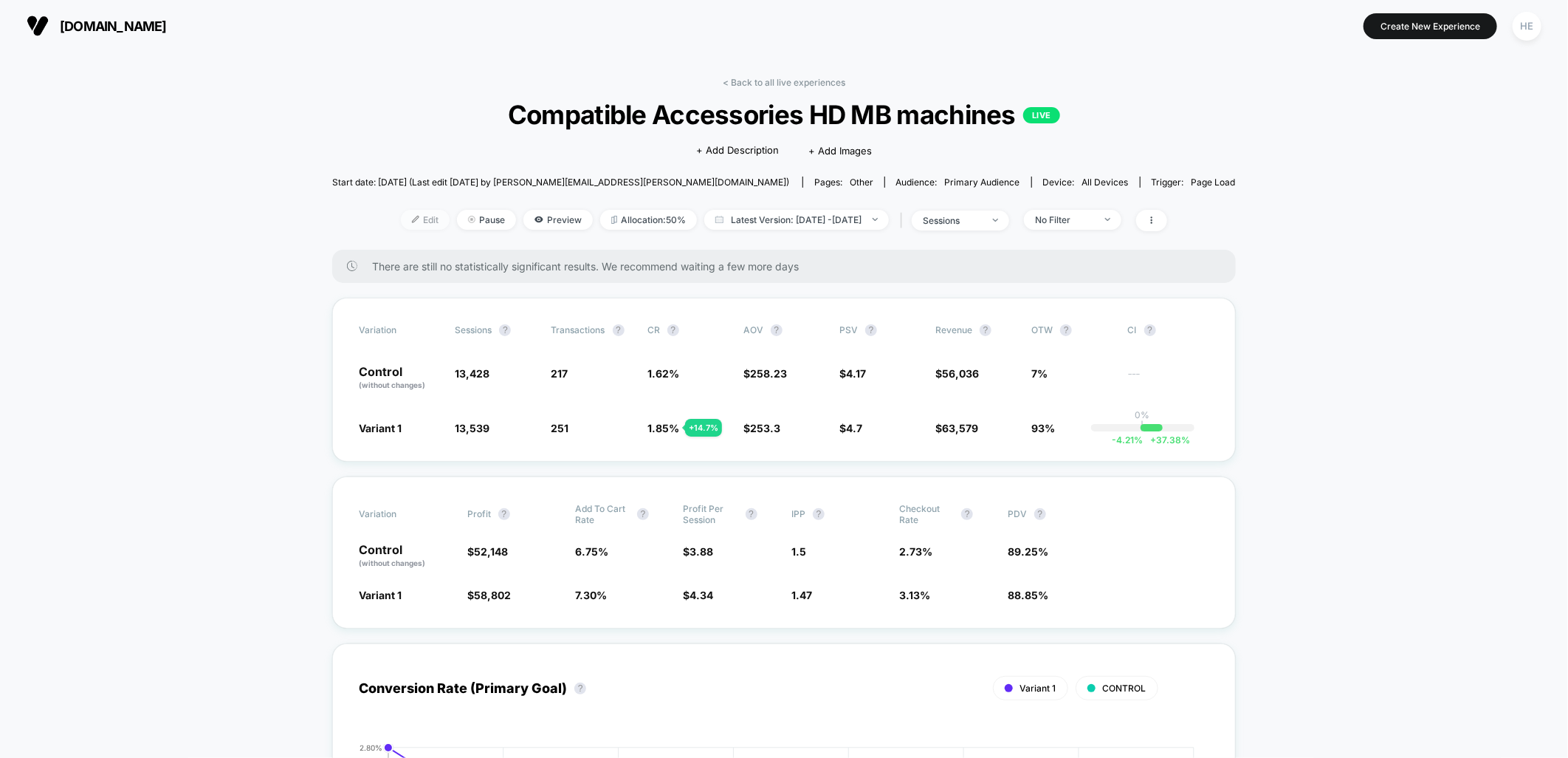
click at [412, 221] on img at bounding box center [416, 219] width 7 height 7
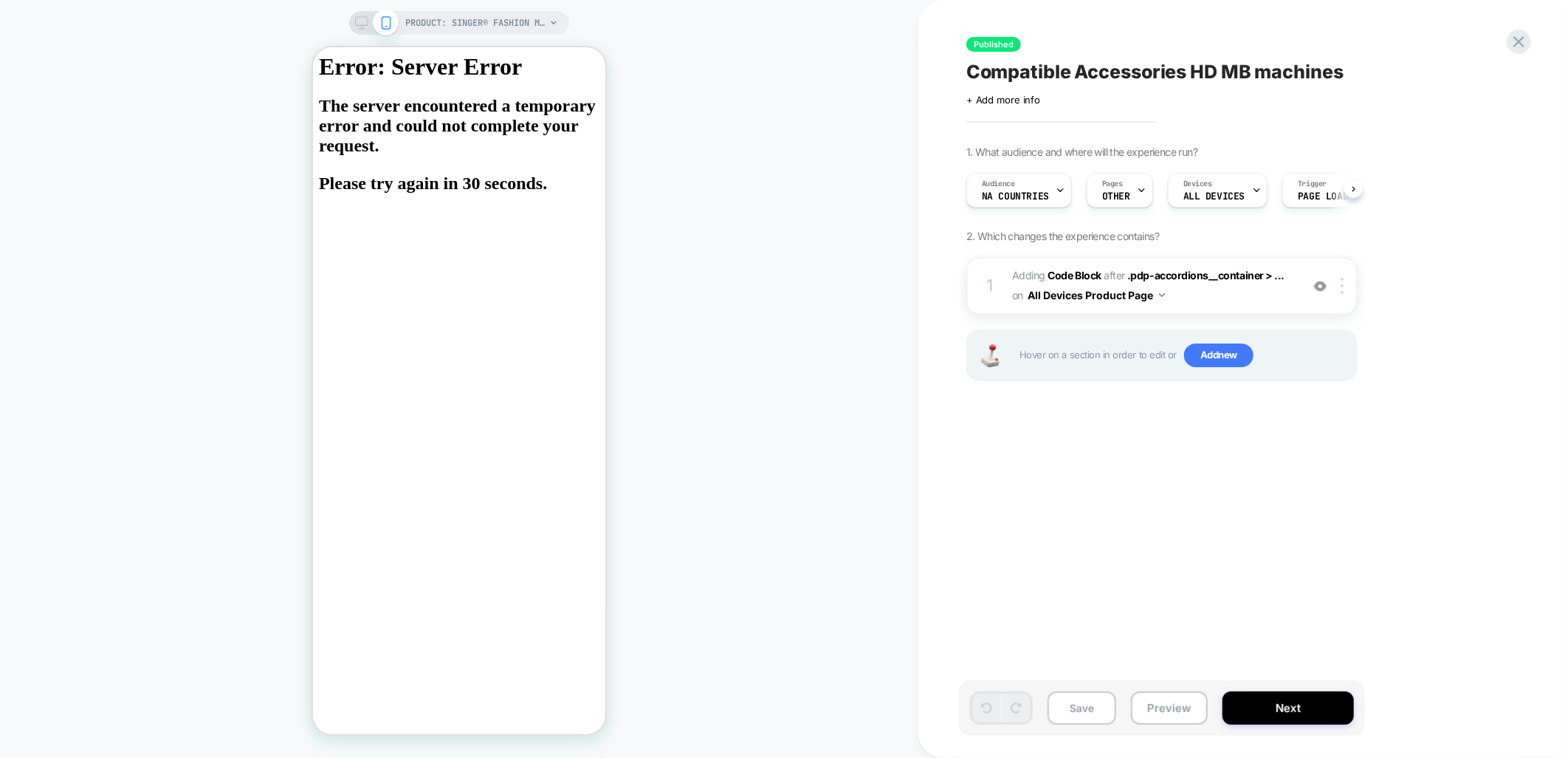
scroll to position [0, 1]
